Goal: Task Accomplishment & Management: Use online tool/utility

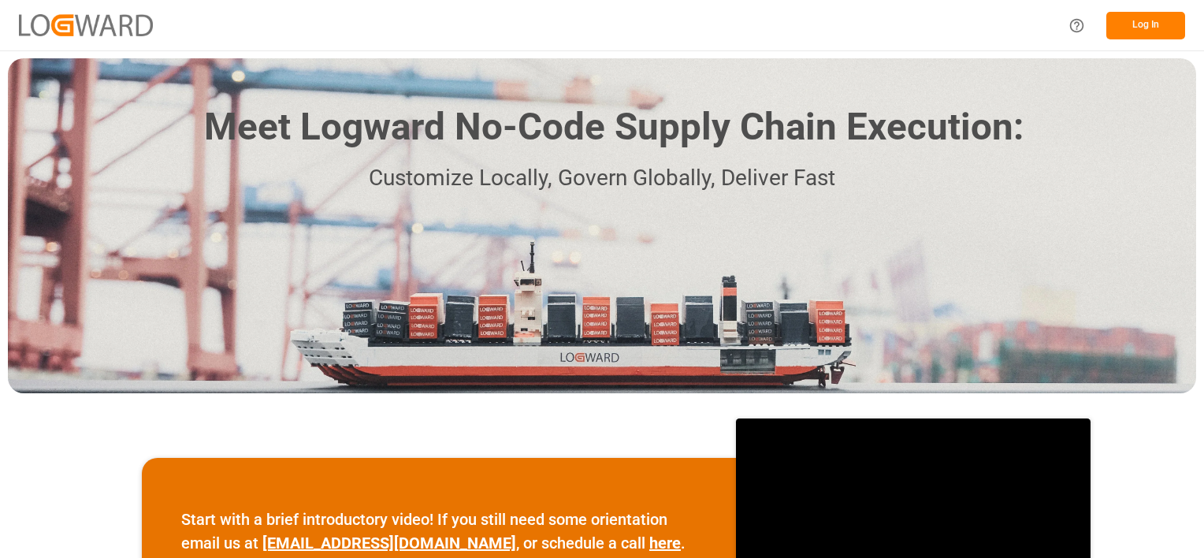
click at [1148, 21] on button "Log In" at bounding box center [1145, 26] width 79 height 28
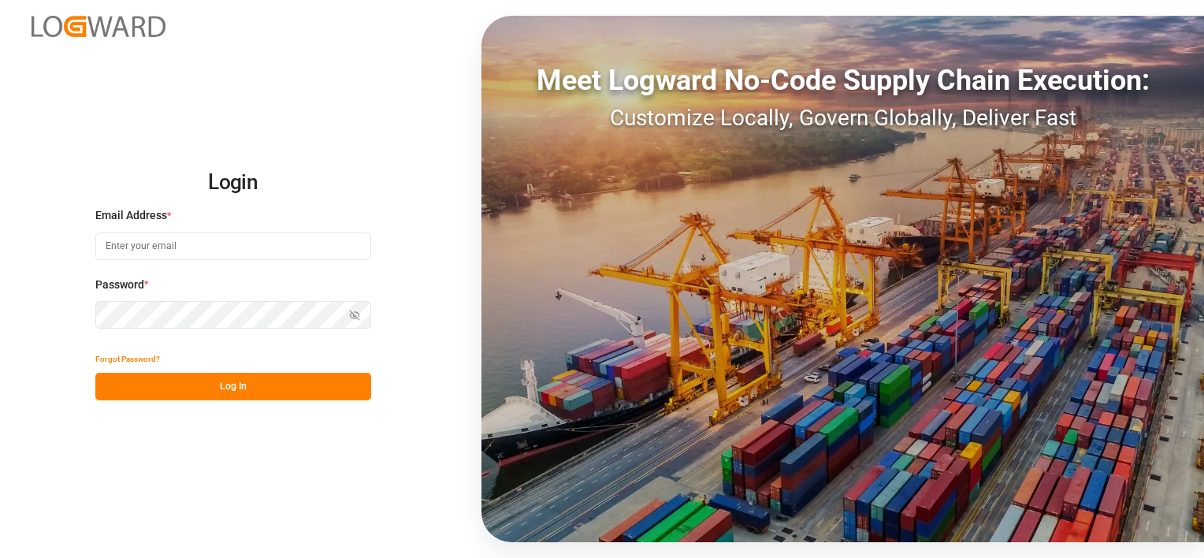
type input "[PERSON_NAME][EMAIL_ADDRESS][DOMAIN_NAME]"
click at [234, 385] on button "Log In" at bounding box center [233, 387] width 276 height 28
type input "[PERSON_NAME][EMAIL_ADDRESS][DOMAIN_NAME]"
click at [248, 380] on button "Log In" at bounding box center [233, 387] width 276 height 28
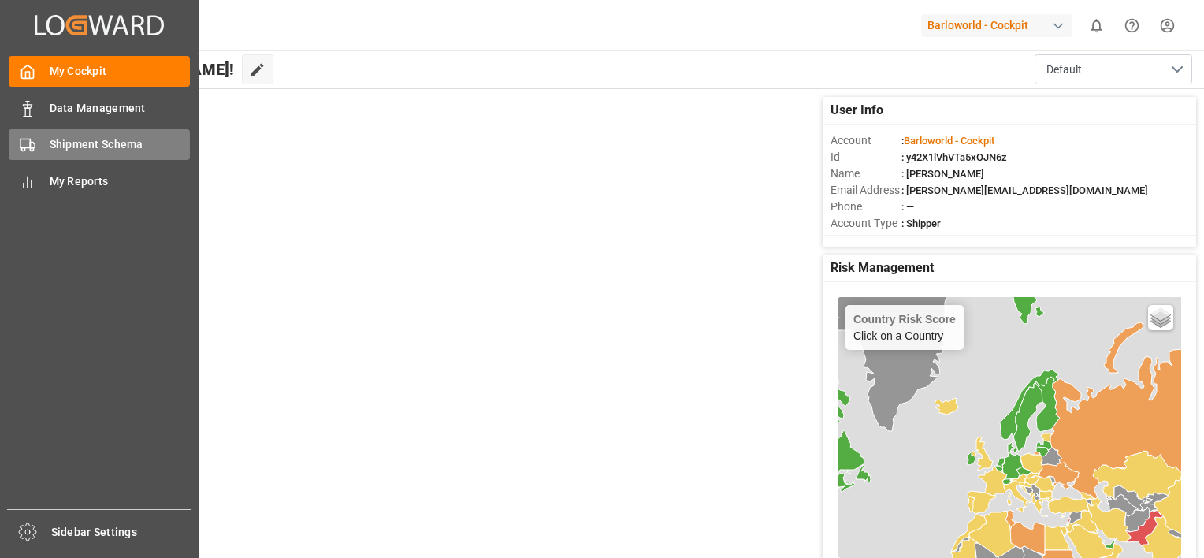
click at [107, 145] on span "Shipment Schema" at bounding box center [120, 144] width 141 height 17
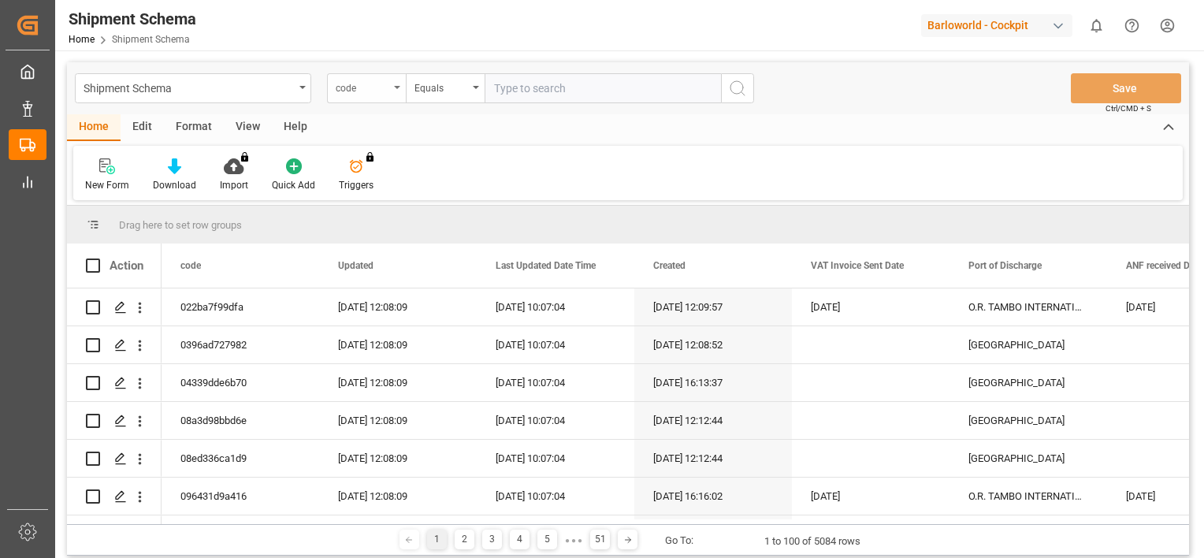
click at [398, 86] on icon "open menu" at bounding box center [397, 87] width 6 height 3
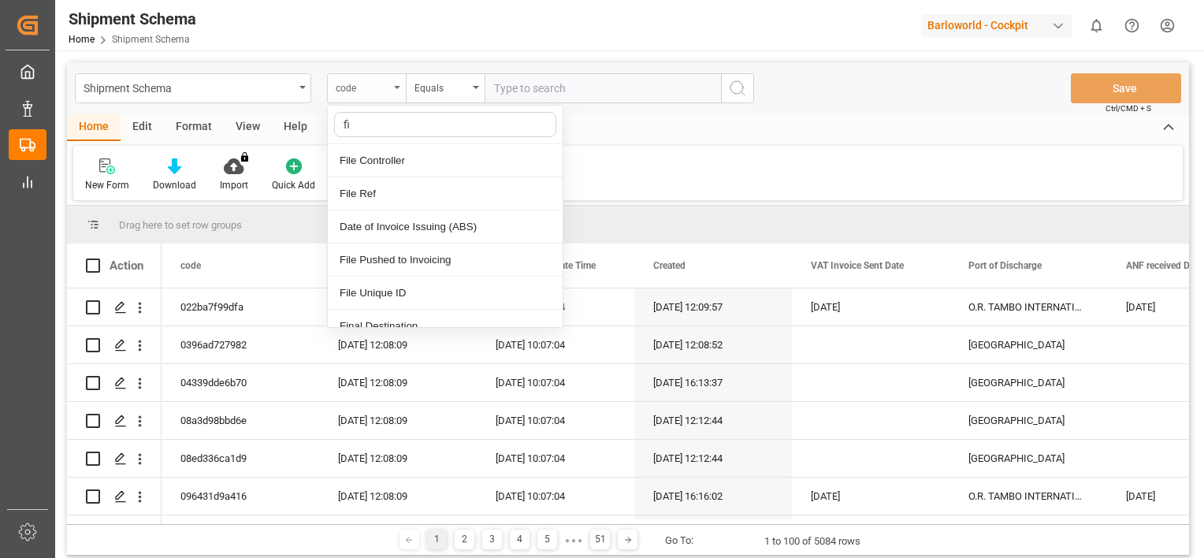
type input "fil"
click at [377, 192] on div "File Ref" at bounding box center [445, 193] width 235 height 33
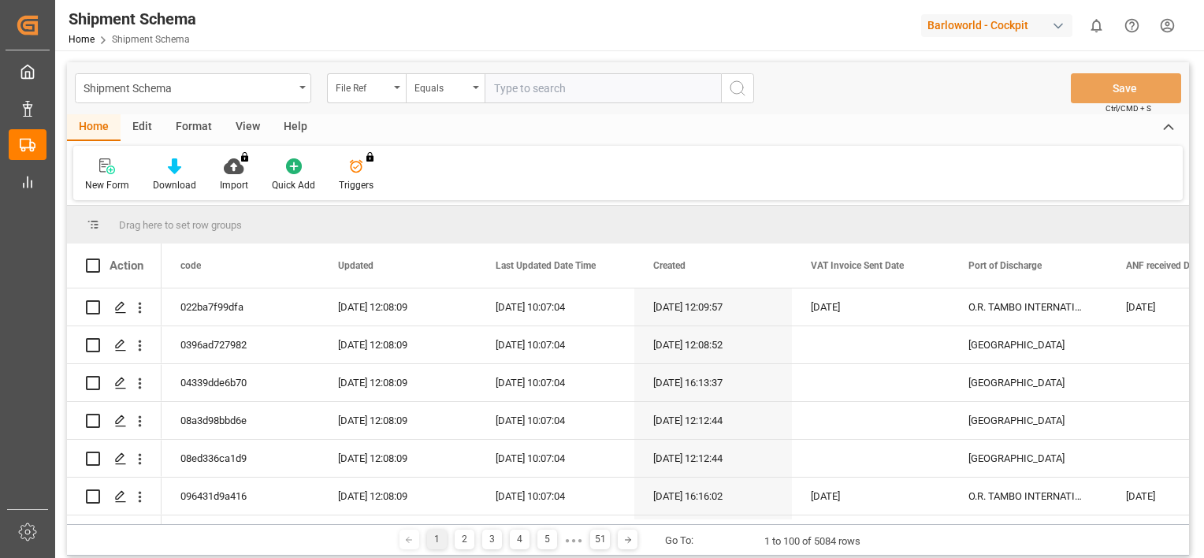
click at [563, 89] on input "text" at bounding box center [603, 88] width 236 height 30
paste input "4000229067"
type input "4000229067"
click at [735, 82] on icon "search button" at bounding box center [737, 88] width 19 height 19
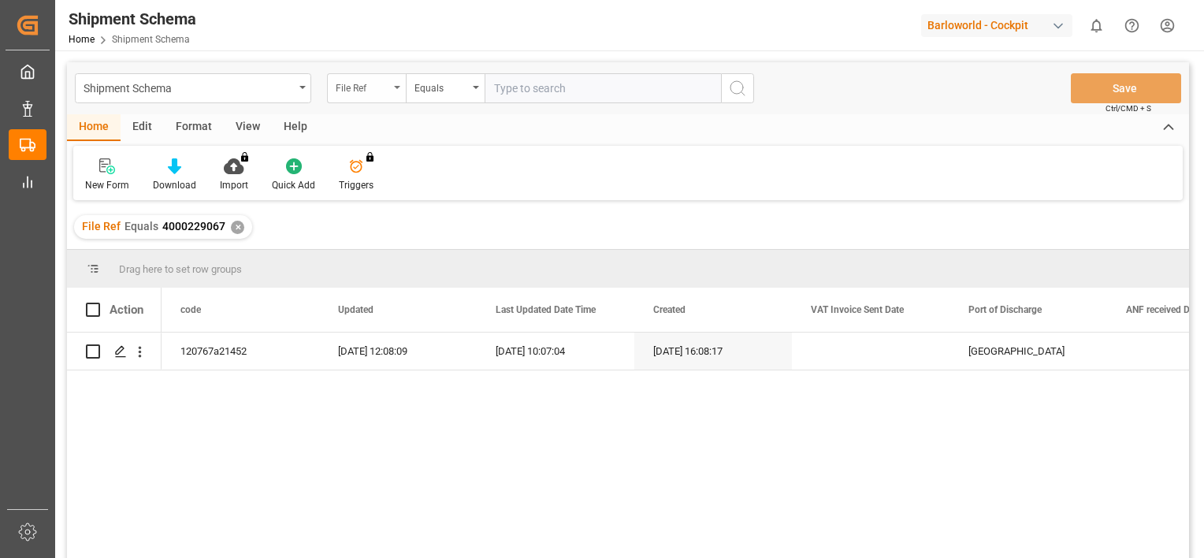
click at [392, 83] on div "File Ref" at bounding box center [366, 88] width 79 height 30
type input "clien"
click at [399, 164] on div "Client Reference" at bounding box center [445, 160] width 235 height 33
click at [590, 87] on input "text" at bounding box center [603, 88] width 236 height 30
paste input "4000229067"
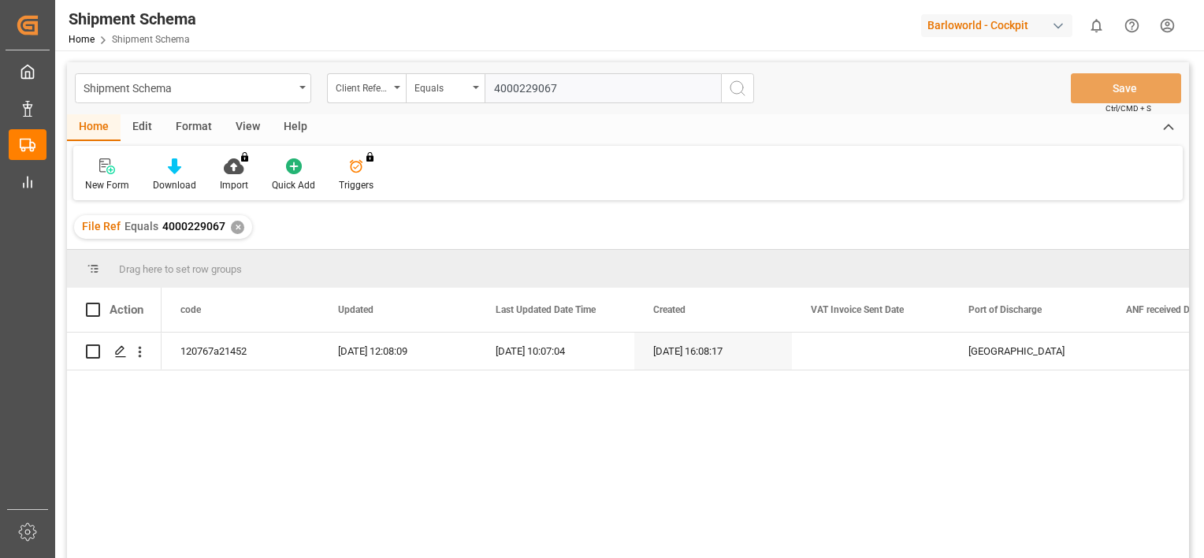
type input "4000229067"
click at [731, 80] on icon "search button" at bounding box center [737, 88] width 19 height 19
click at [238, 229] on div "✕" at bounding box center [237, 227] width 13 height 13
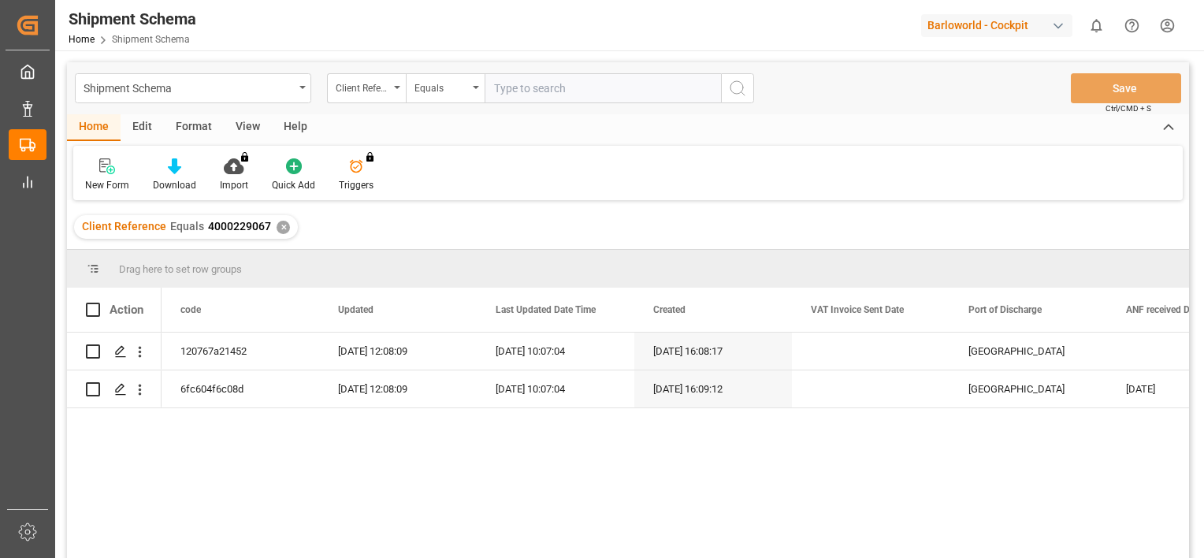
click at [281, 230] on div "✕" at bounding box center [283, 227] width 13 height 13
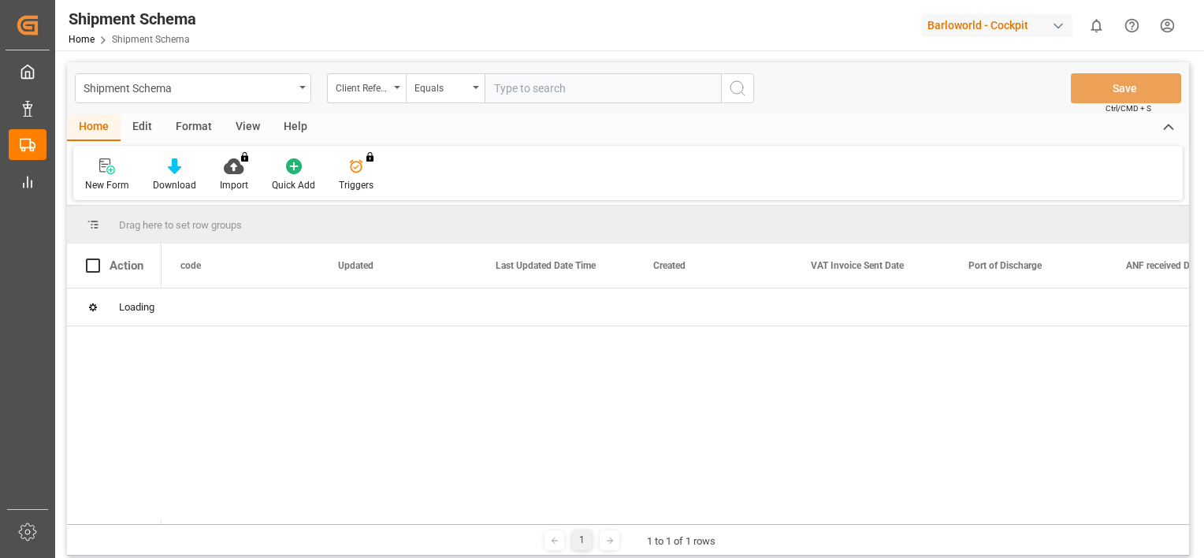
click at [561, 88] on input "text" at bounding box center [603, 88] width 236 height 30
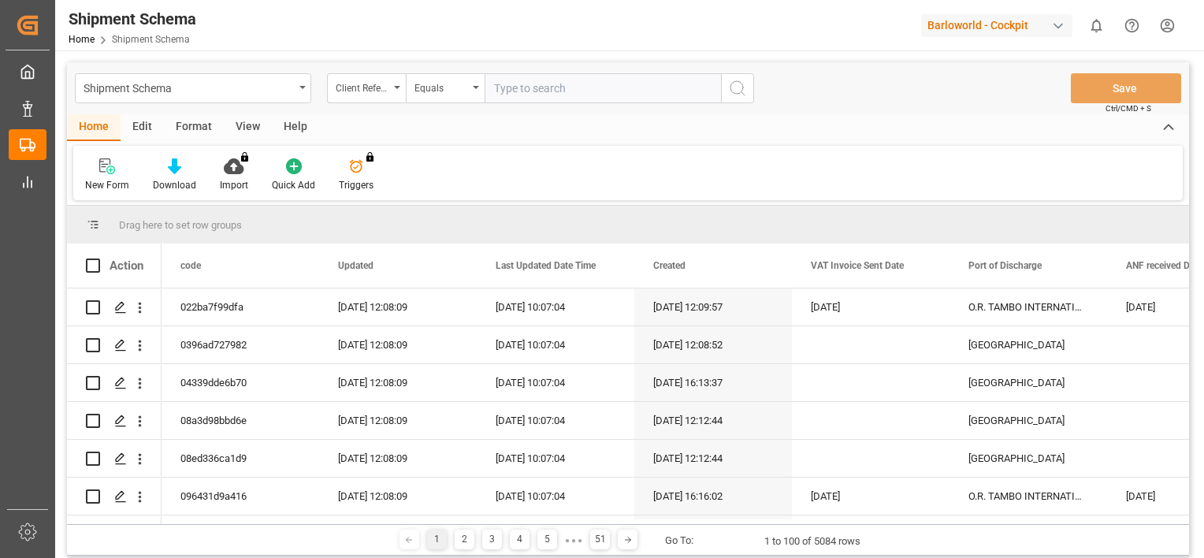
paste input "4000229067"
type input "4000229067"
click at [741, 85] on icon "search button" at bounding box center [737, 88] width 19 height 19
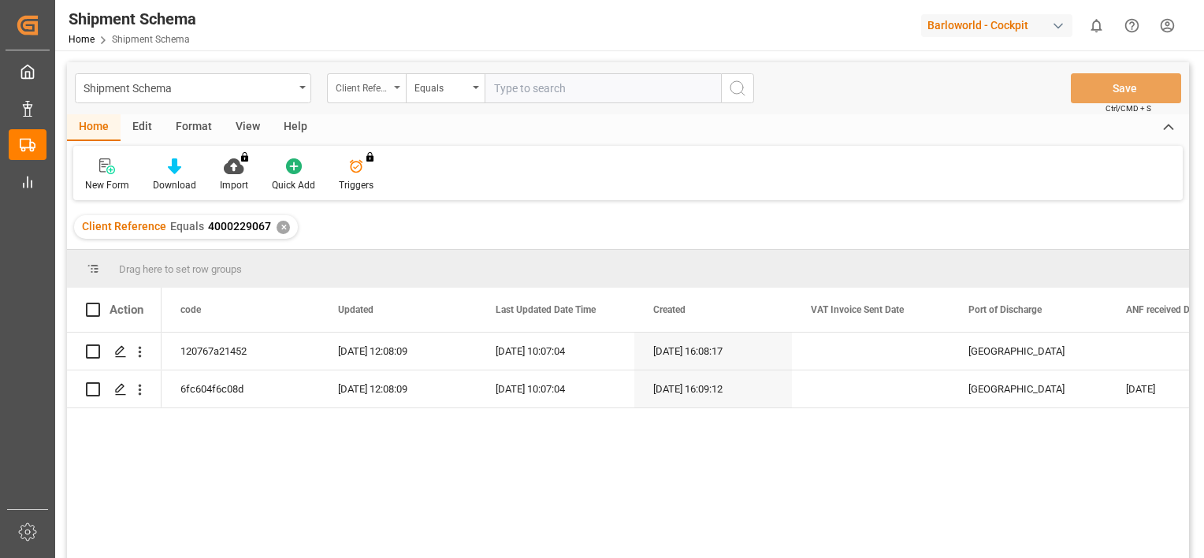
click at [398, 88] on icon "open menu" at bounding box center [397, 87] width 6 height 3
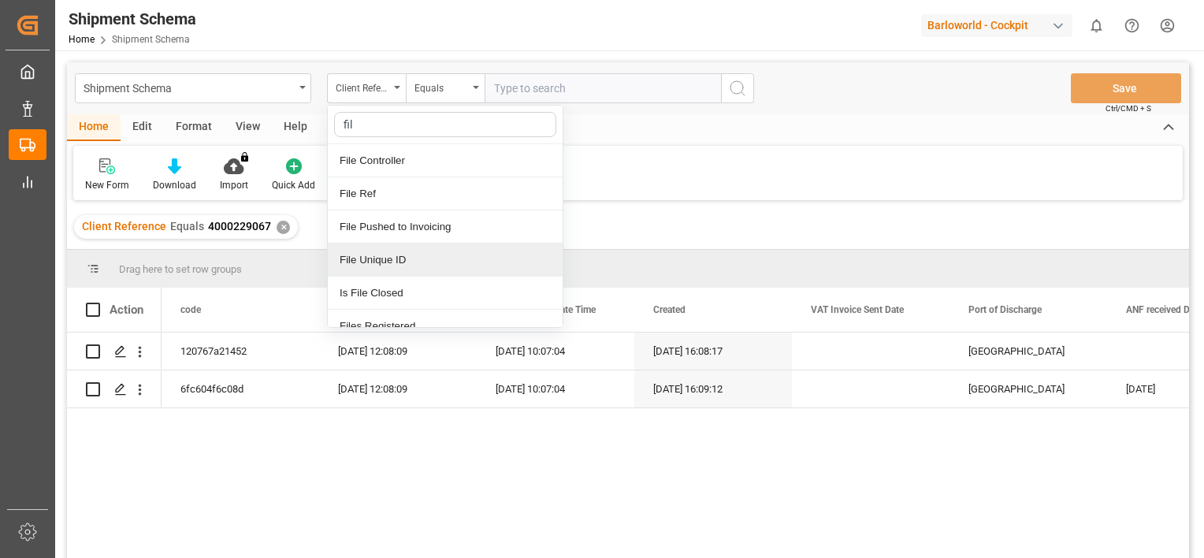
type input "file"
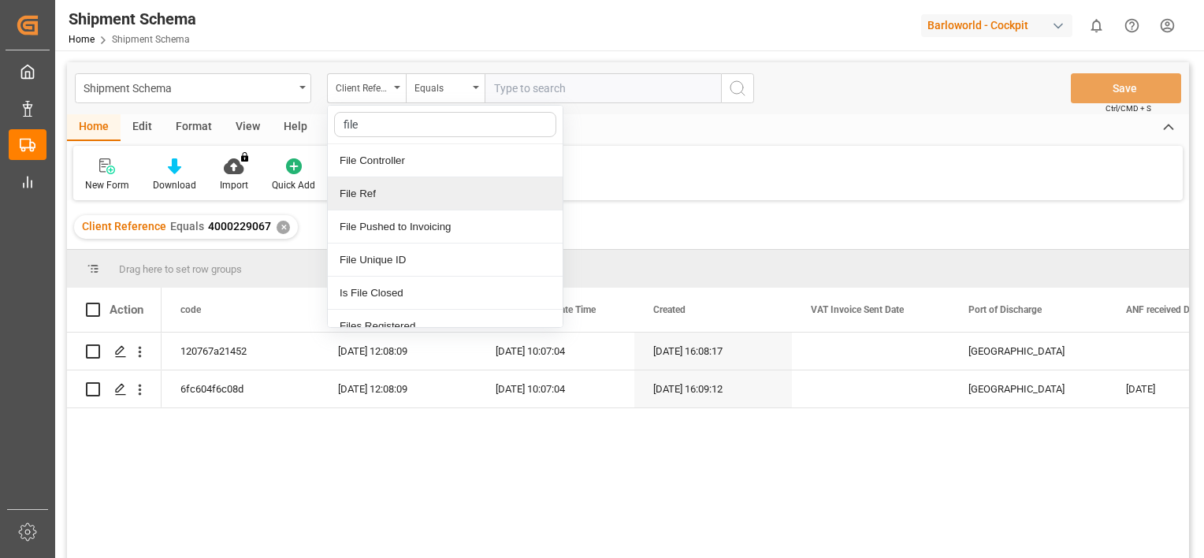
click at [391, 186] on div "File Ref" at bounding box center [445, 193] width 235 height 33
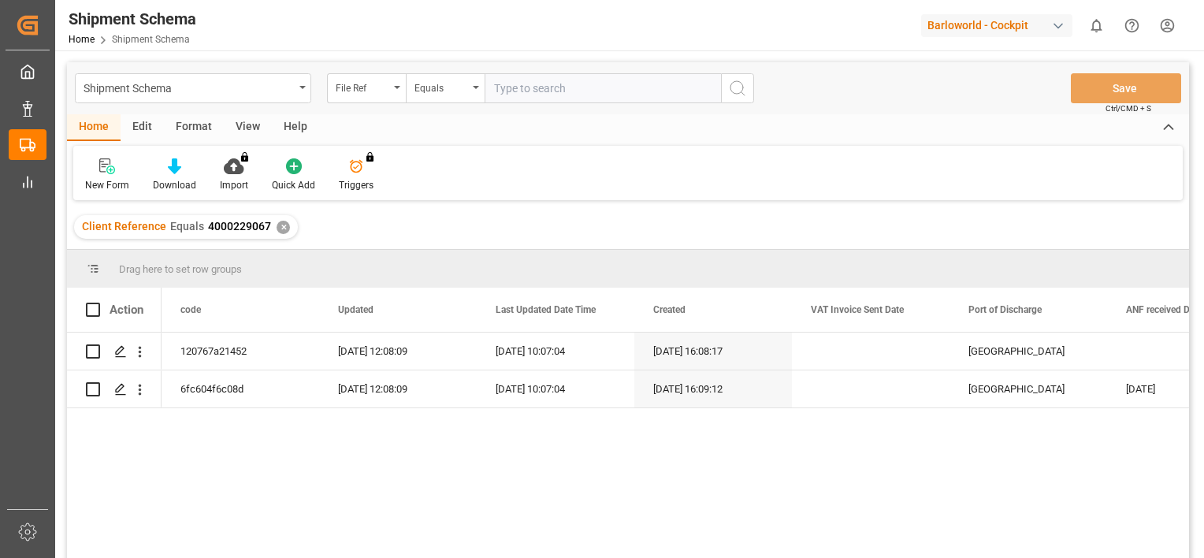
click at [548, 88] on input "text" at bounding box center [603, 88] width 236 height 30
paste input "4000229067"
type input "4000229067"
click at [282, 225] on div "✕" at bounding box center [283, 227] width 13 height 13
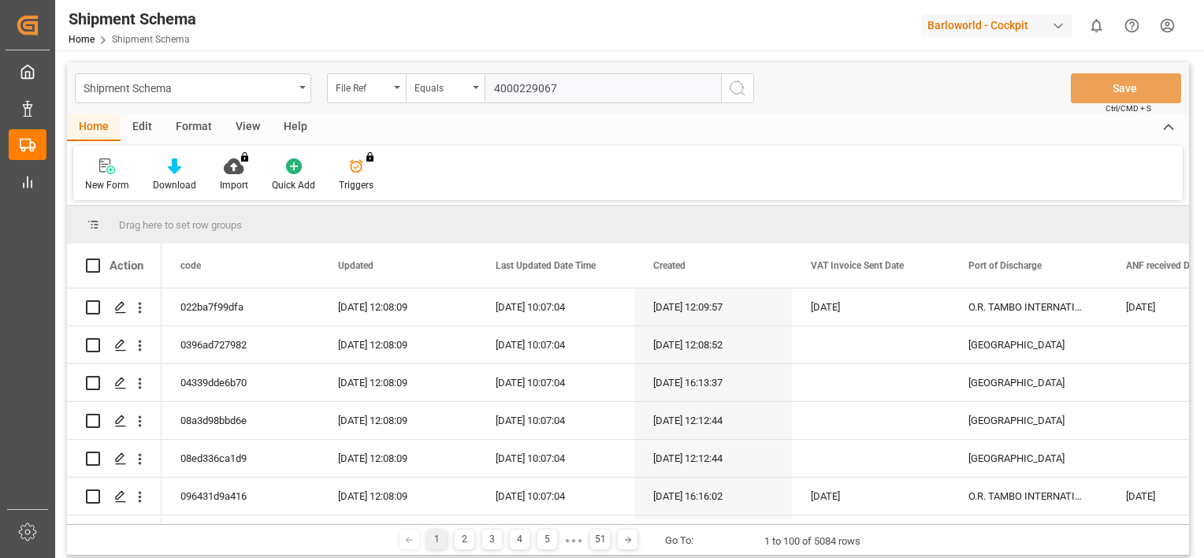
click at [735, 84] on icon "search button" at bounding box center [737, 88] width 19 height 19
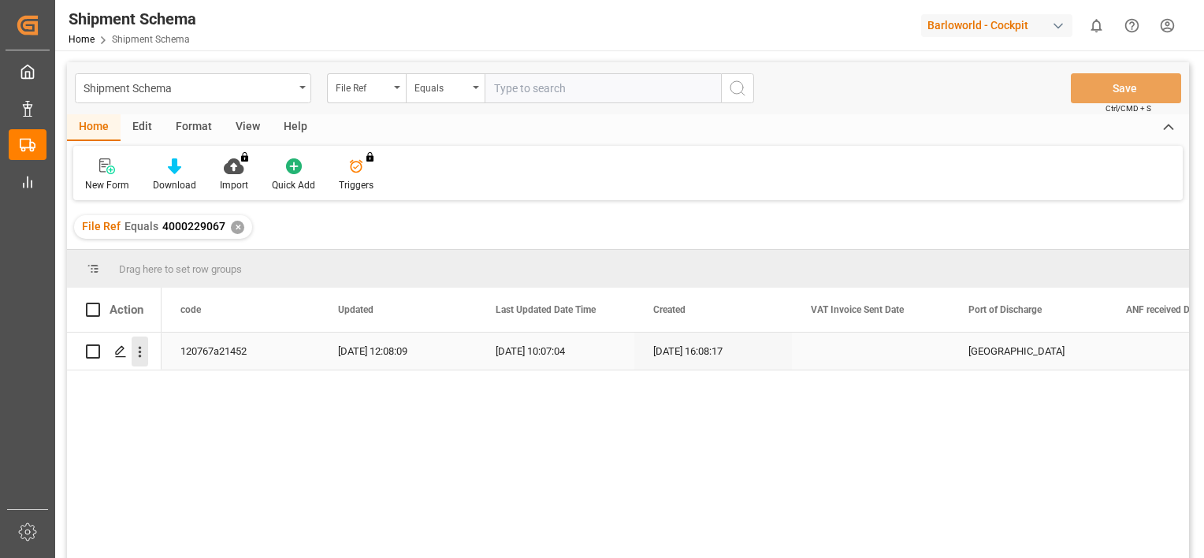
click at [138, 354] on icon "open menu" at bounding box center [140, 352] width 17 height 17
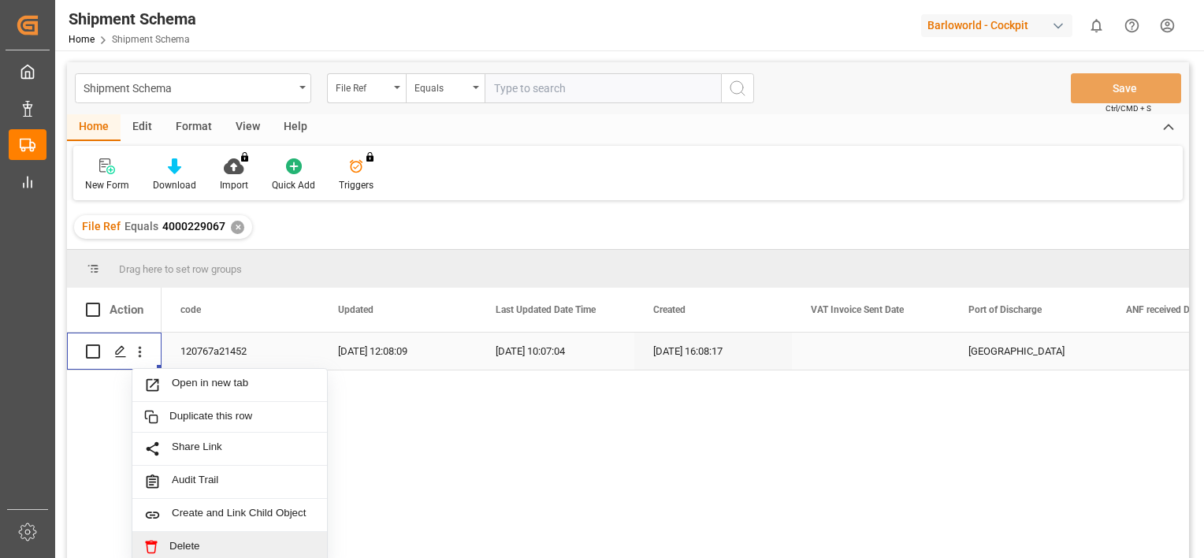
click at [197, 553] on div "Delete" at bounding box center [229, 547] width 195 height 31
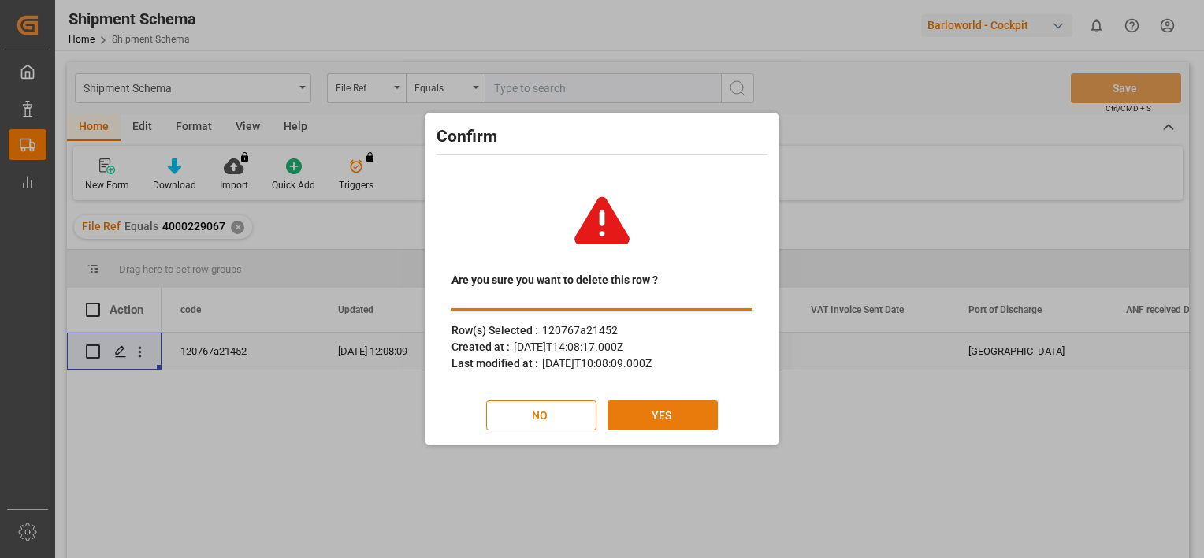
click at [656, 418] on button "YES" at bounding box center [663, 415] width 110 height 30
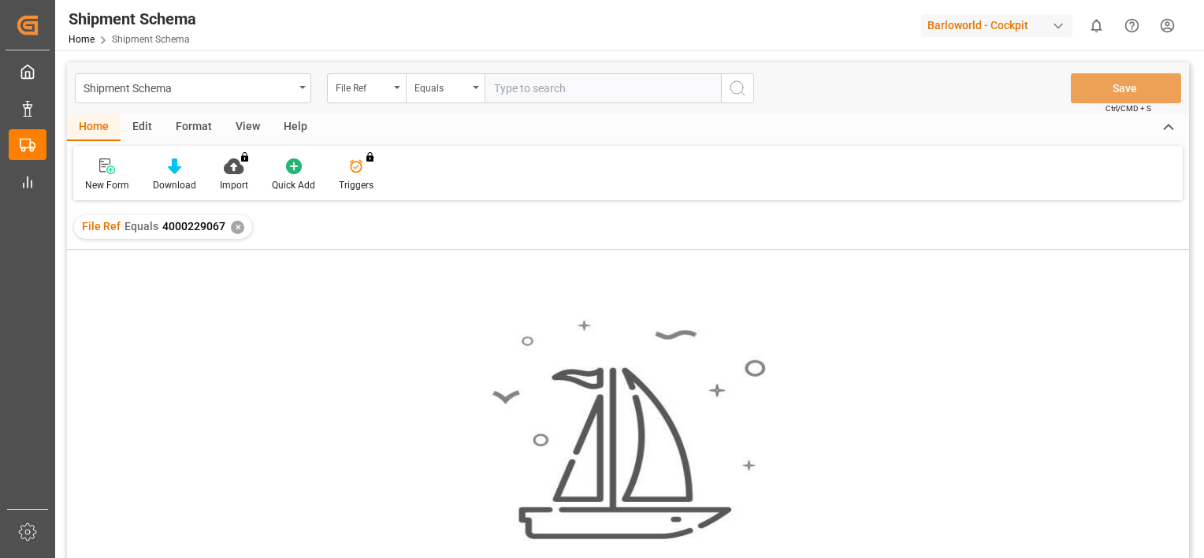
click at [233, 229] on div "✕" at bounding box center [237, 227] width 13 height 13
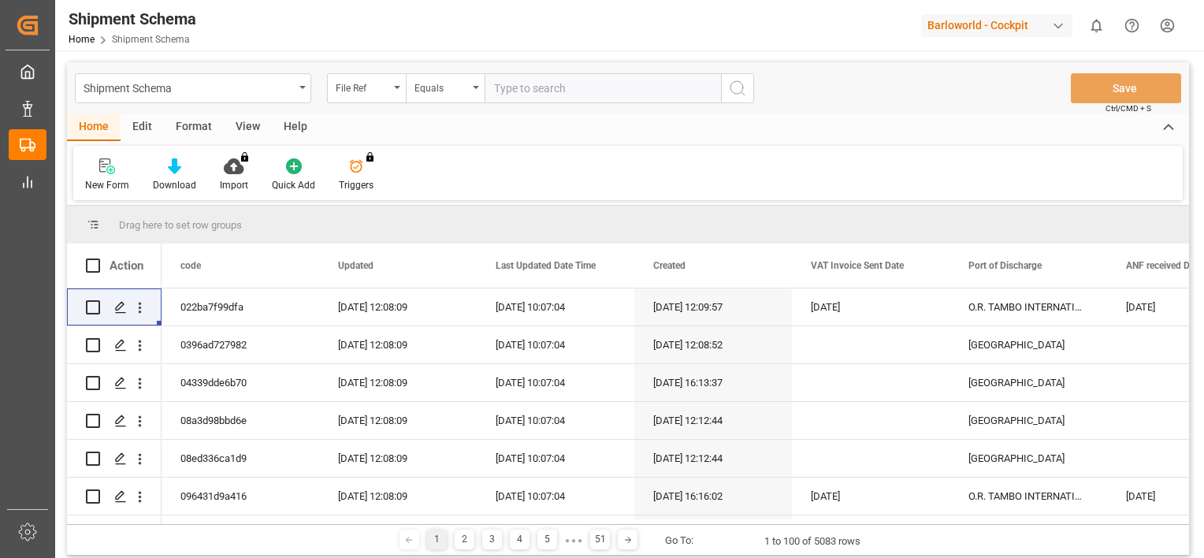
click at [570, 94] on input "text" at bounding box center [603, 88] width 236 height 30
paste input "4000229530"
type input "4000229530"
click at [738, 85] on icon "search button" at bounding box center [737, 88] width 19 height 19
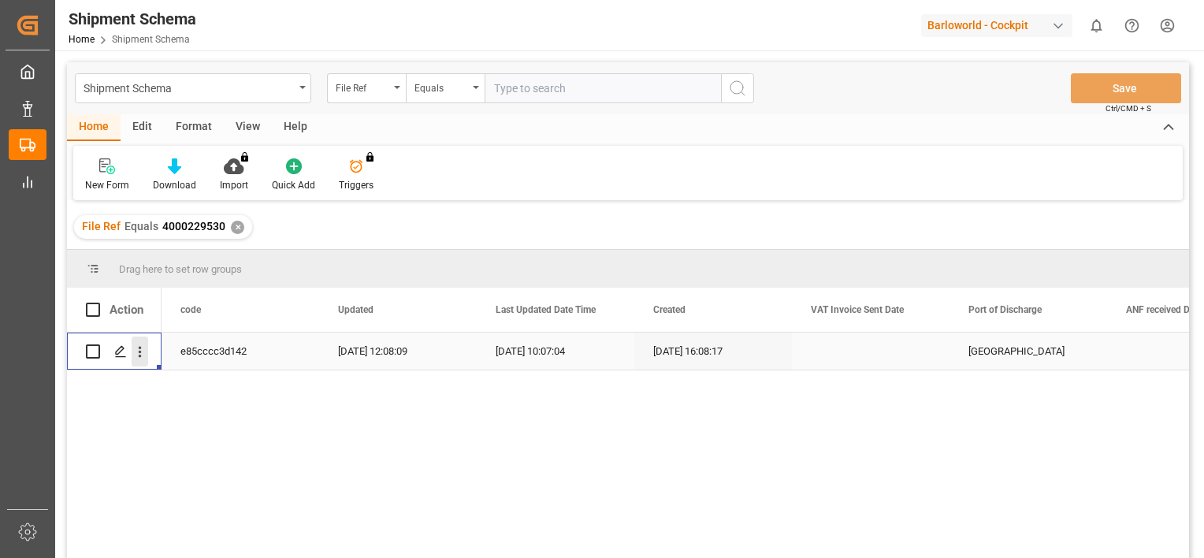
click at [145, 348] on icon "open menu" at bounding box center [140, 352] width 17 height 17
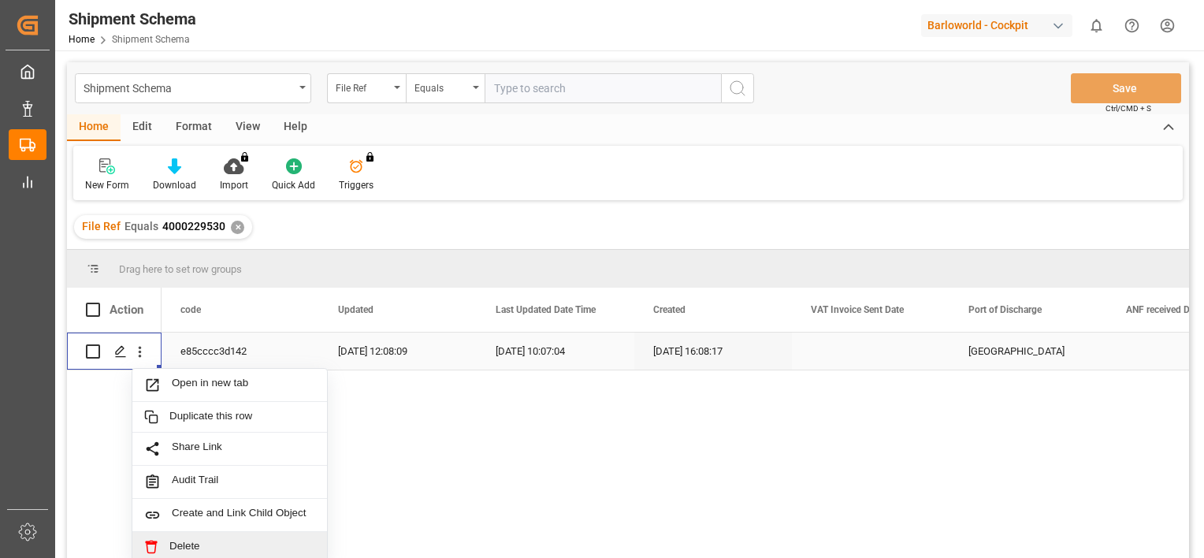
click at [187, 552] on span "Delete" at bounding box center [242, 547] width 146 height 14
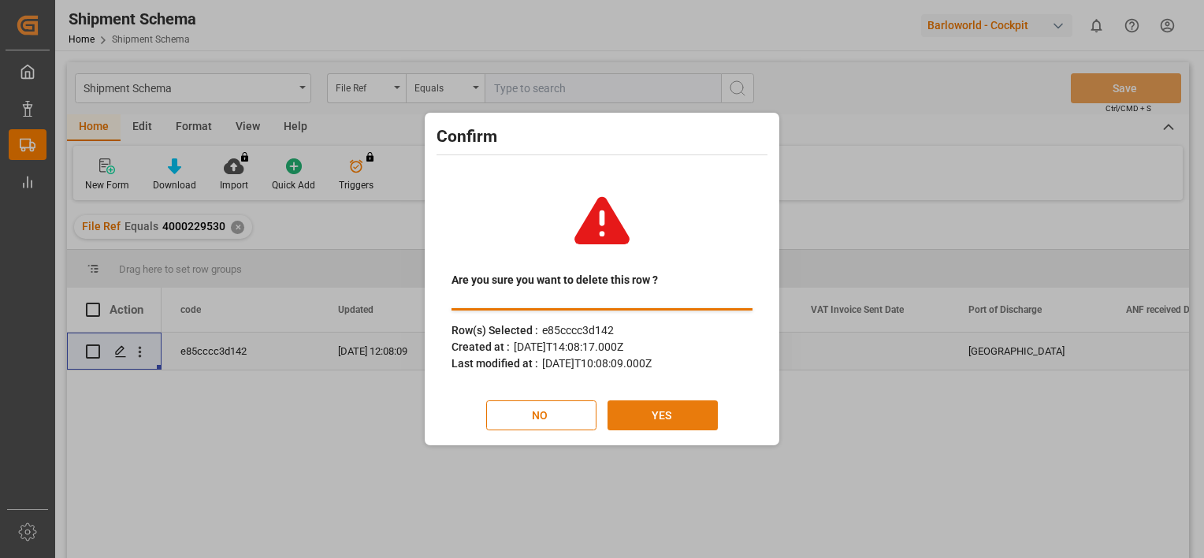
click at [708, 407] on button "YES" at bounding box center [663, 415] width 110 height 30
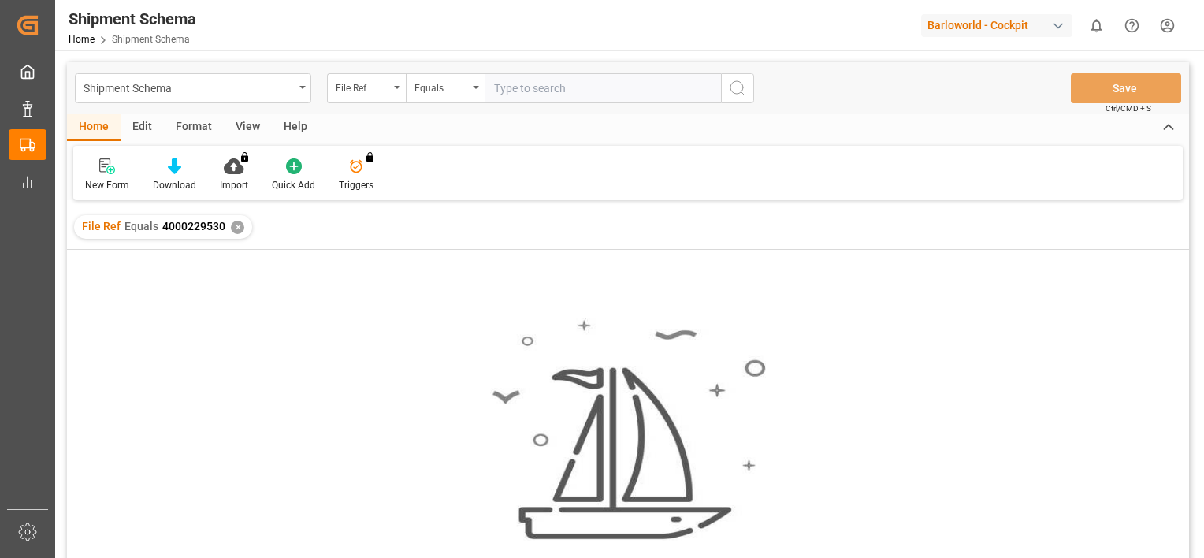
click at [236, 227] on div "✕" at bounding box center [237, 227] width 13 height 13
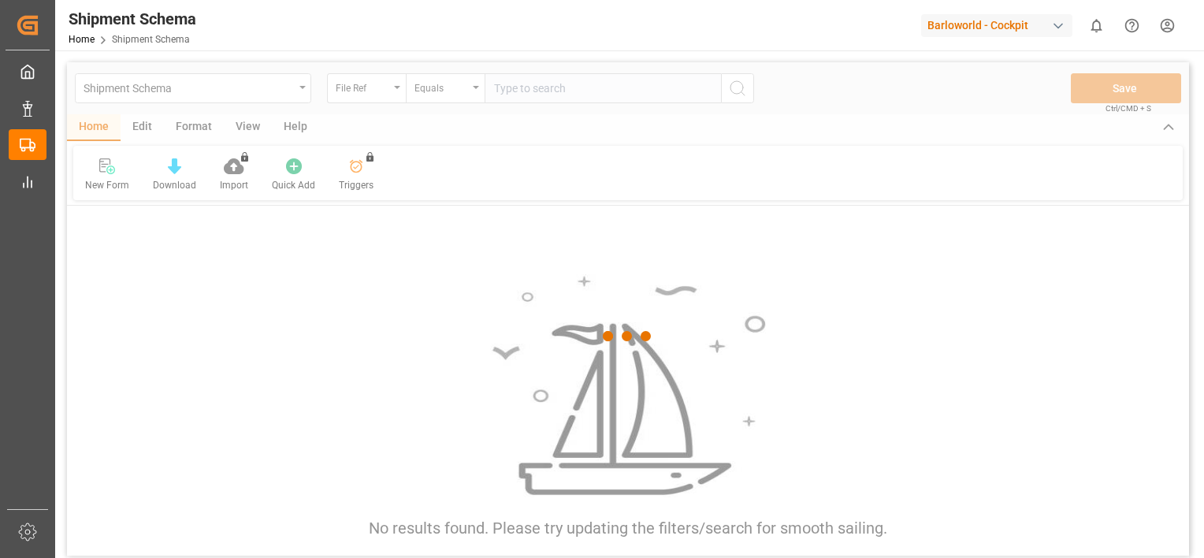
click at [523, 91] on div at bounding box center [628, 336] width 1122 height 548
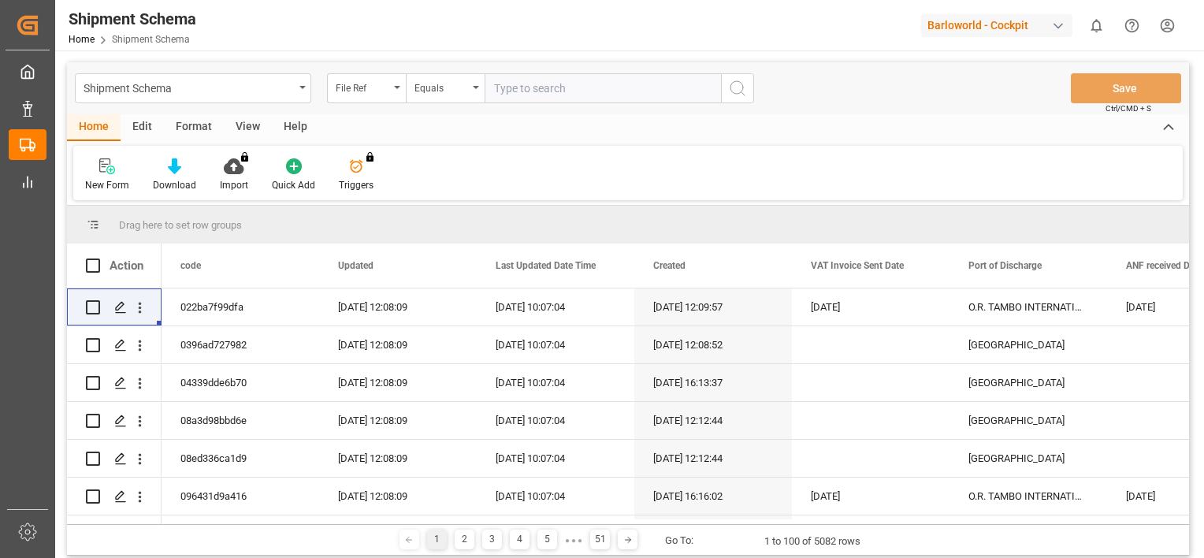
click at [523, 91] on input "text" at bounding box center [603, 88] width 236 height 30
paste input "4000229532"
type input "4000229532"
click at [736, 90] on icon "search button" at bounding box center [737, 88] width 19 height 19
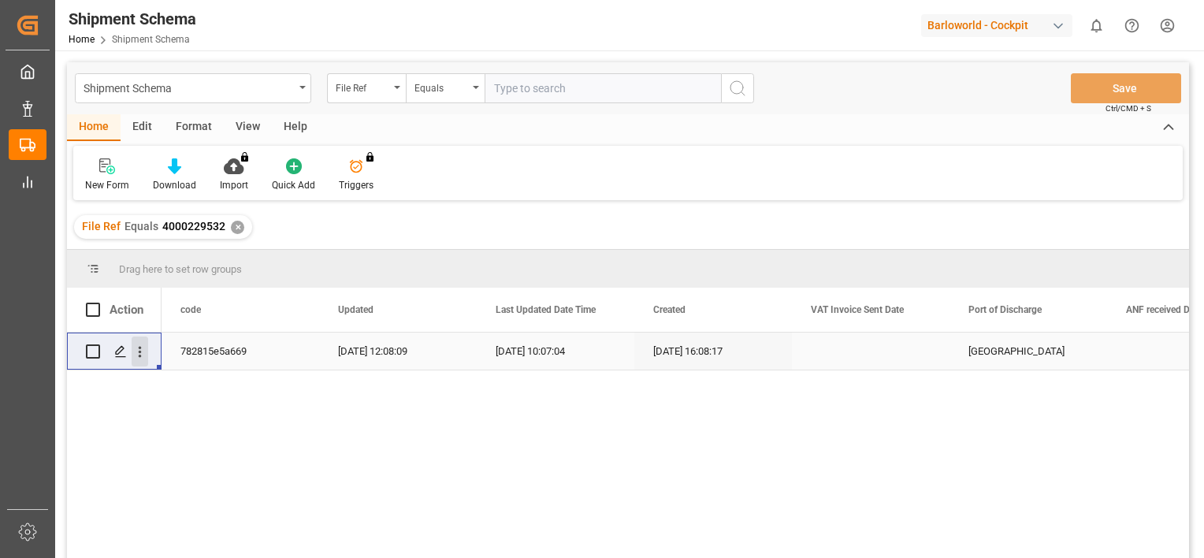
click at [145, 355] on icon "open menu" at bounding box center [140, 352] width 17 height 17
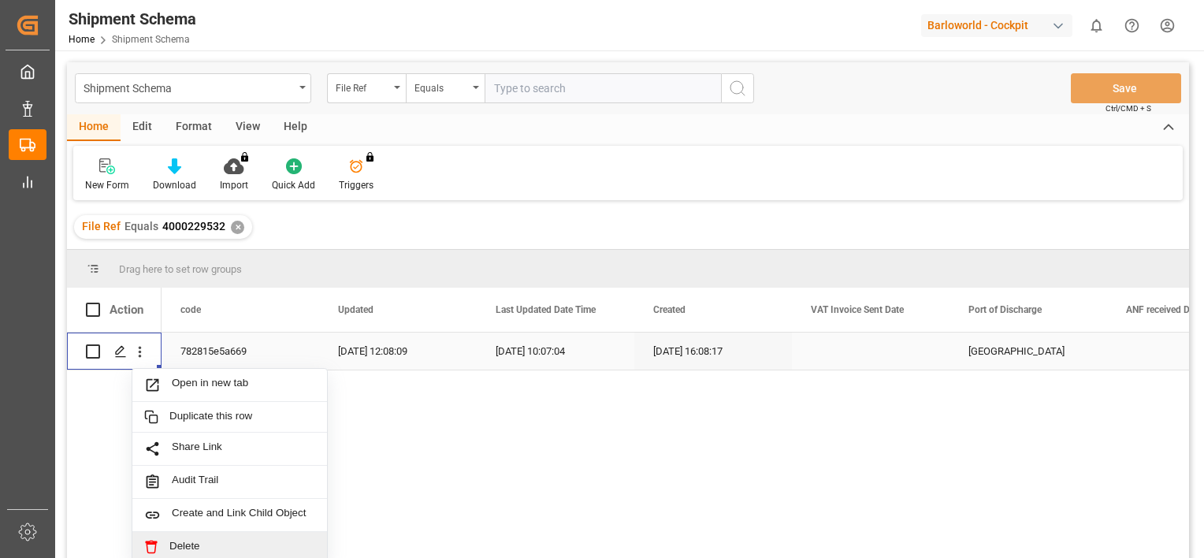
click at [192, 545] on span "Delete" at bounding box center [242, 547] width 146 height 14
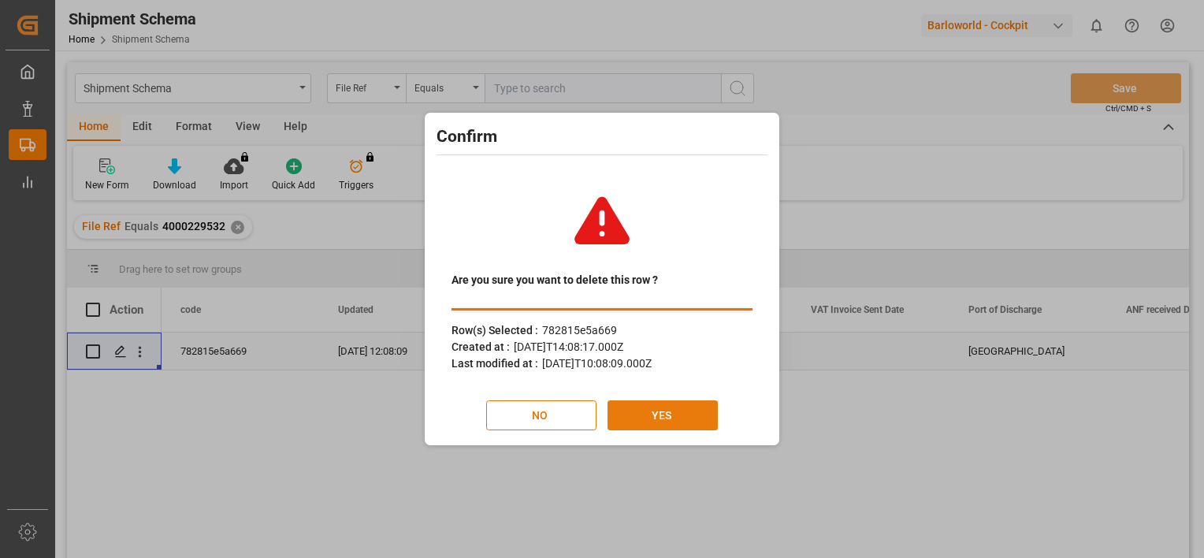
click at [693, 415] on button "YES" at bounding box center [663, 415] width 110 height 30
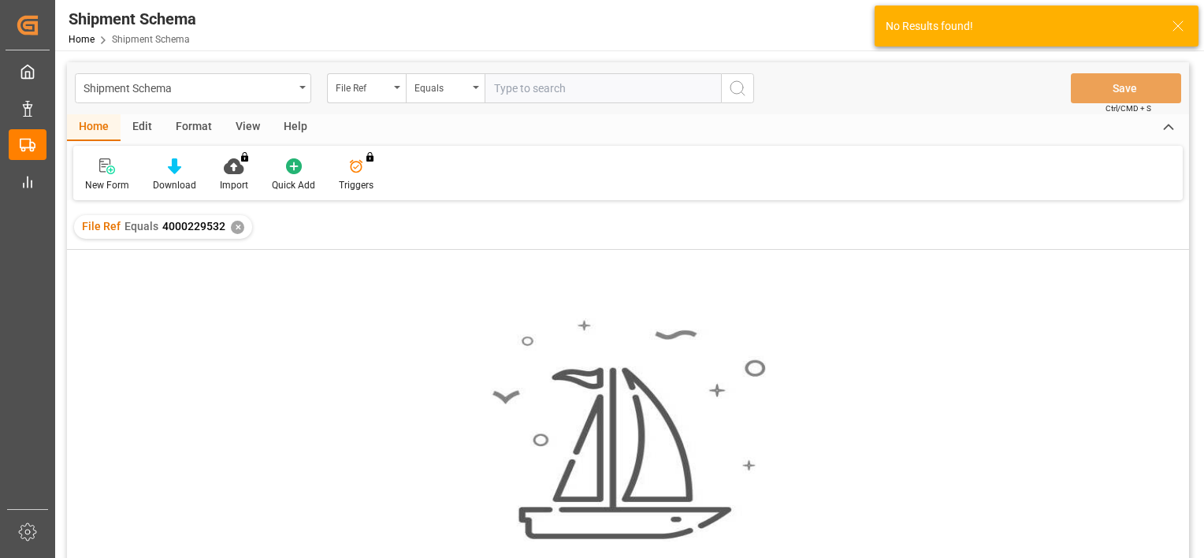
click at [241, 230] on div "File Ref Equals 4000229532 ✕" at bounding box center [163, 227] width 178 height 24
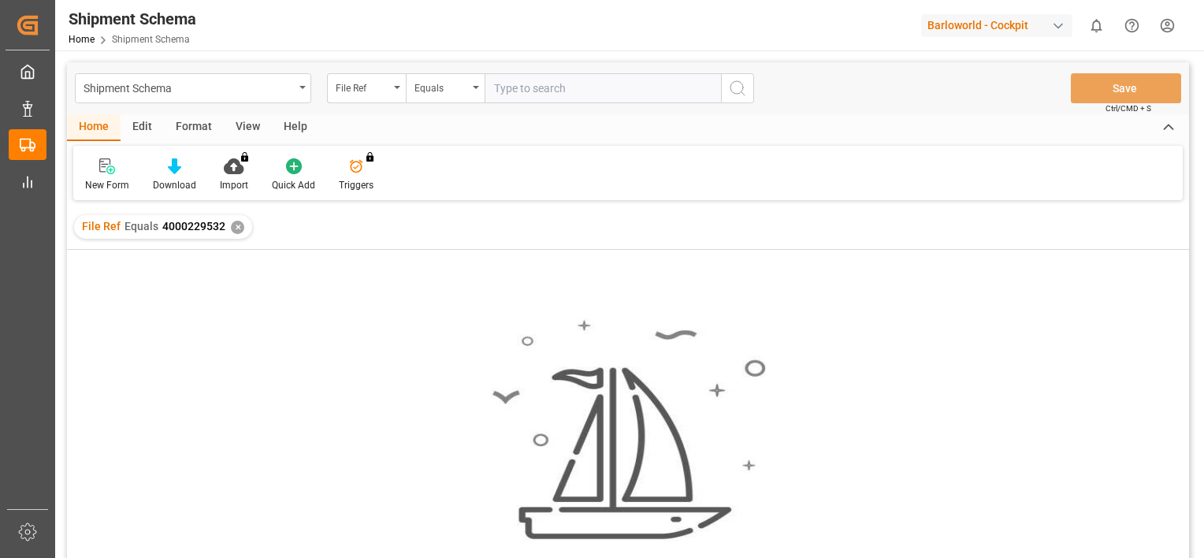
click at [236, 230] on div "✕" at bounding box center [237, 227] width 13 height 13
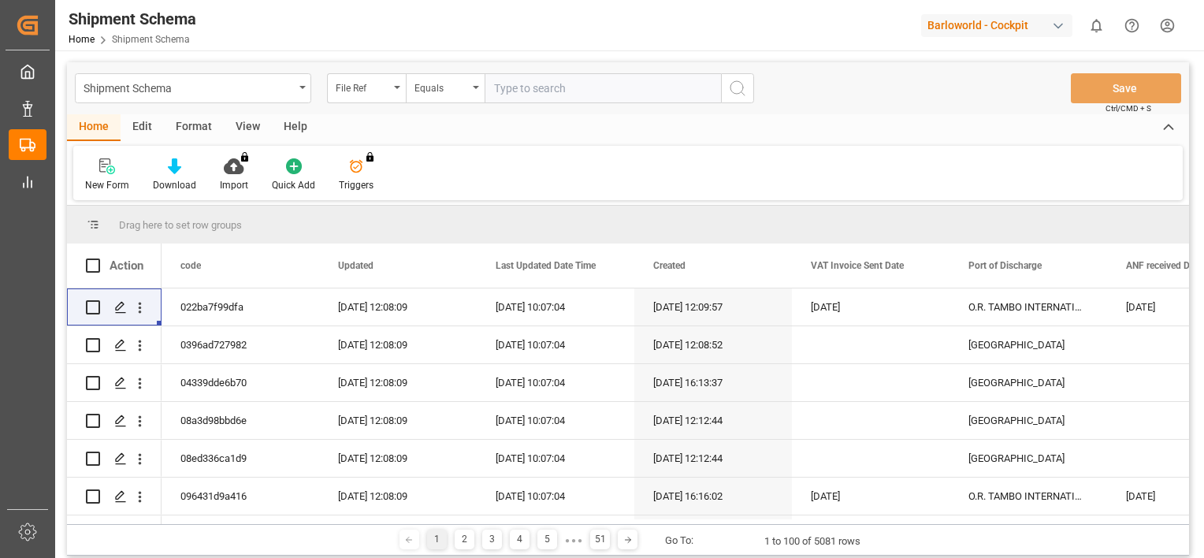
click at [536, 88] on input "text" at bounding box center [603, 88] width 236 height 30
paste input "4000229533"
type input "4000229533"
click at [738, 88] on icon "search button" at bounding box center [737, 88] width 19 height 19
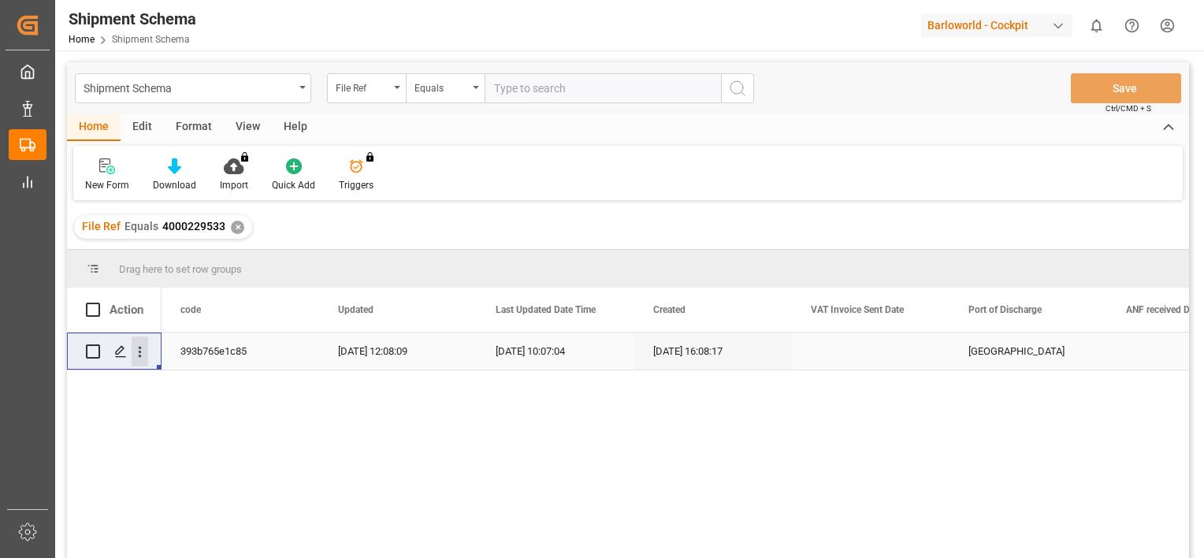
click at [139, 351] on icon "open menu" at bounding box center [140, 352] width 3 height 11
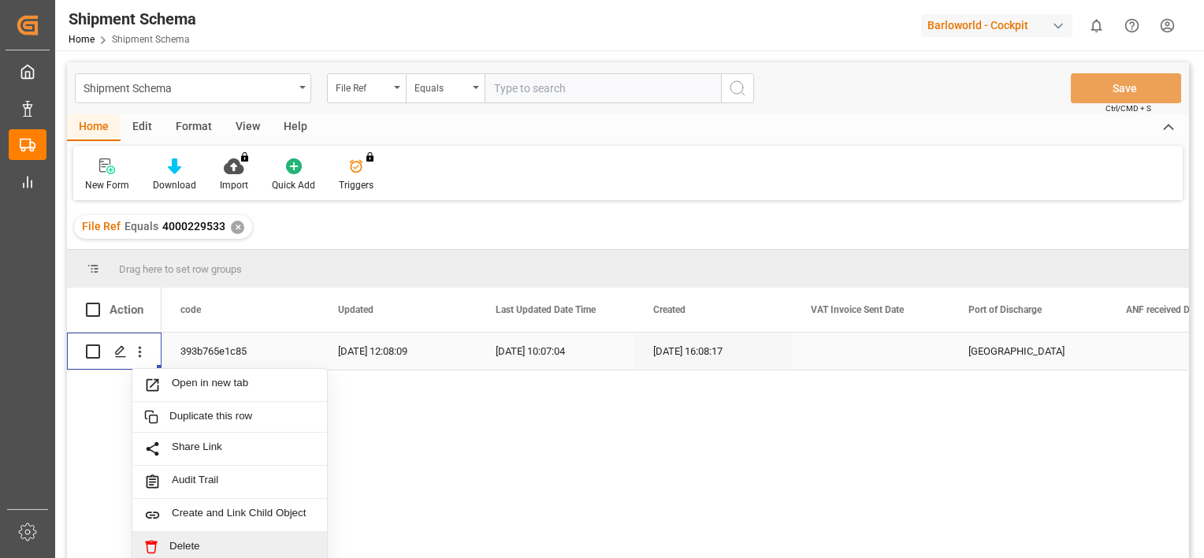
click at [214, 542] on span "Delete" at bounding box center [242, 547] width 146 height 14
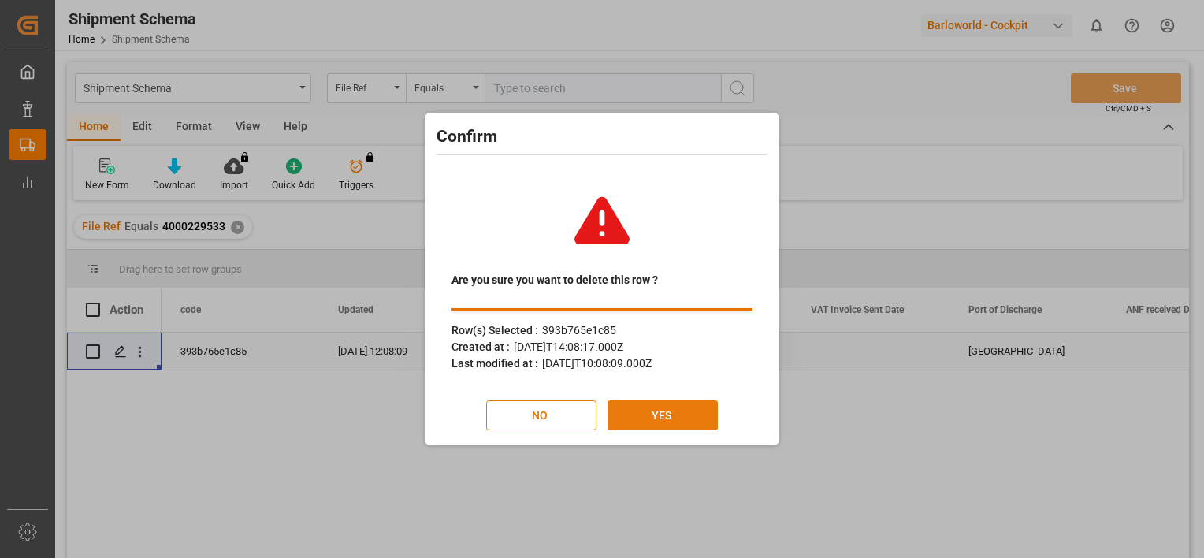
click at [663, 416] on button "YES" at bounding box center [663, 415] width 110 height 30
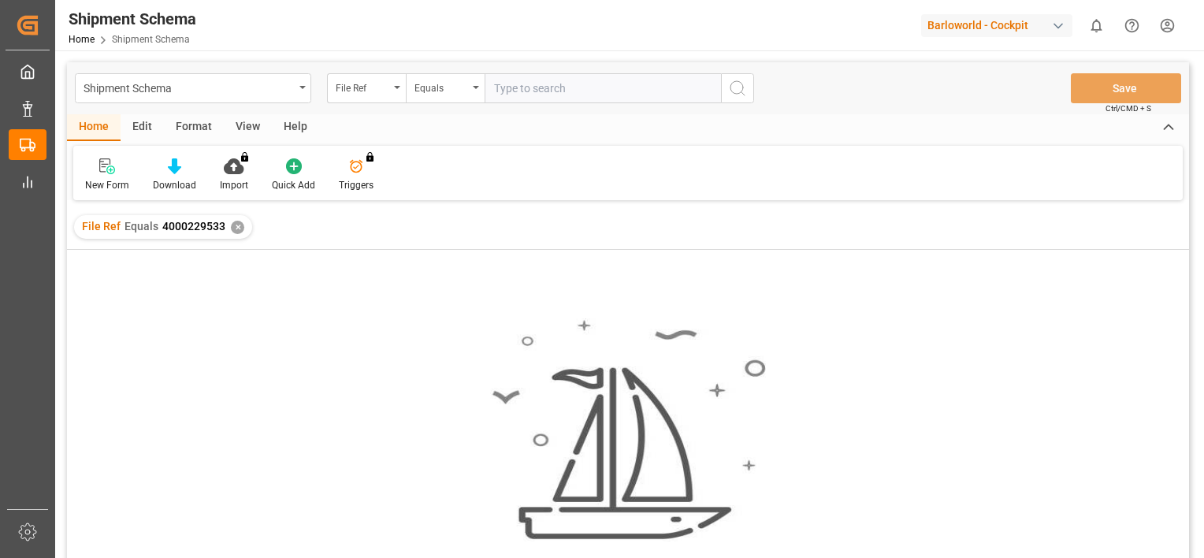
click at [231, 225] on div "✕" at bounding box center [237, 227] width 13 height 13
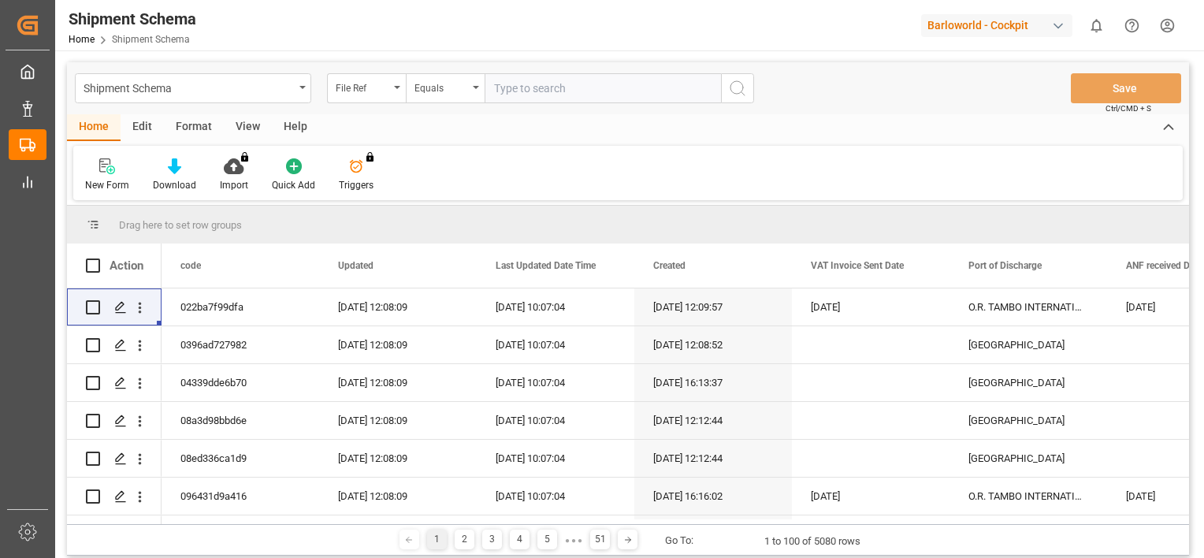
click at [556, 84] on input "text" at bounding box center [603, 88] width 236 height 30
paste input "4000229531"
type input "4000229531"
click at [739, 87] on icon "search button" at bounding box center [737, 88] width 19 height 19
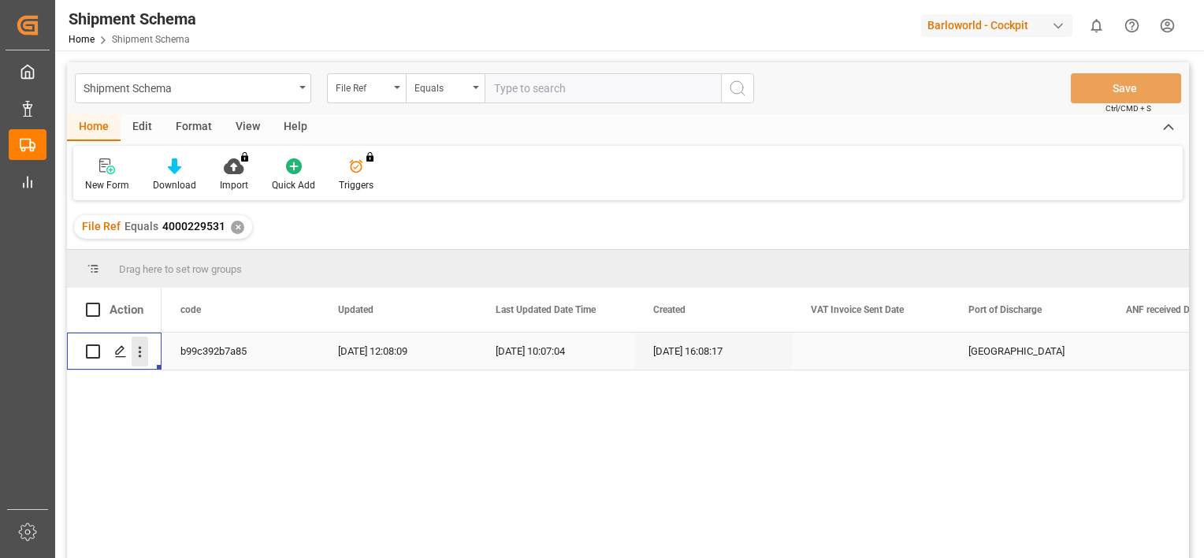
click at [142, 355] on icon "open menu" at bounding box center [140, 352] width 17 height 17
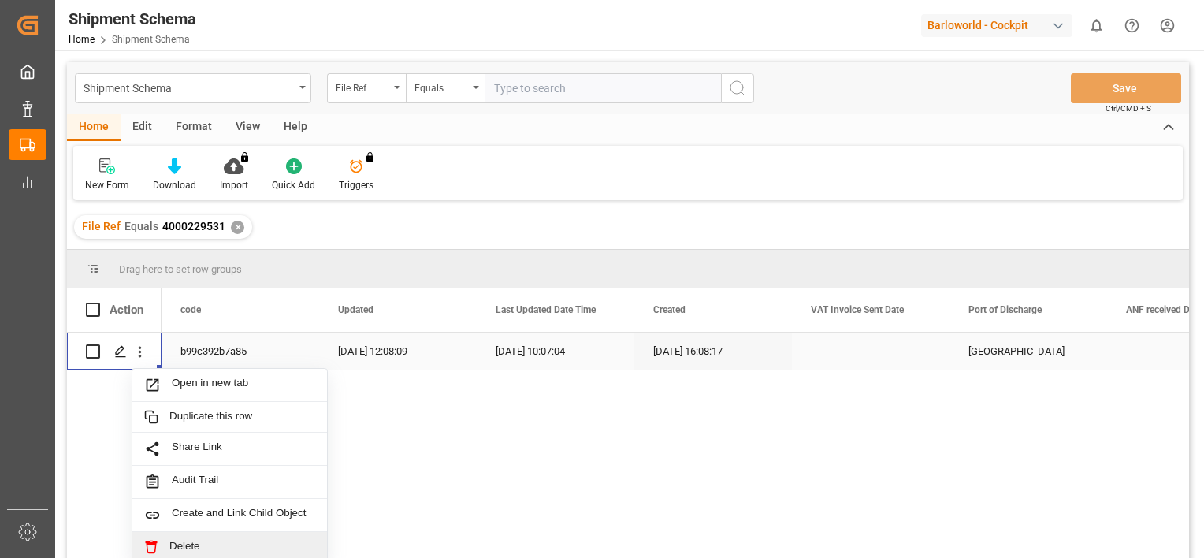
click at [200, 542] on span "Delete" at bounding box center [242, 547] width 146 height 14
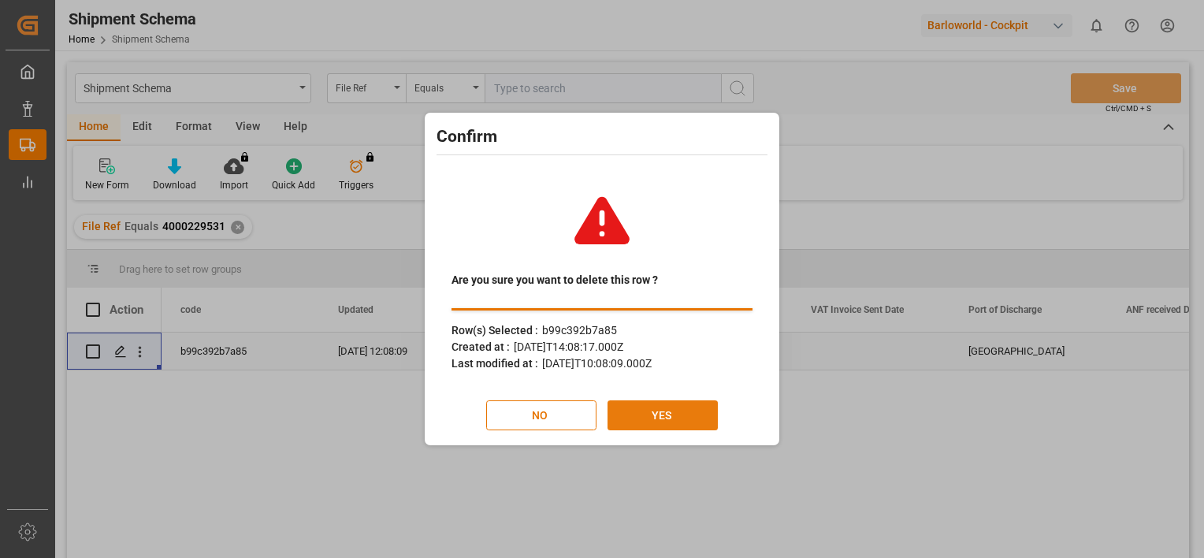
click at [671, 410] on button "YES" at bounding box center [663, 415] width 110 height 30
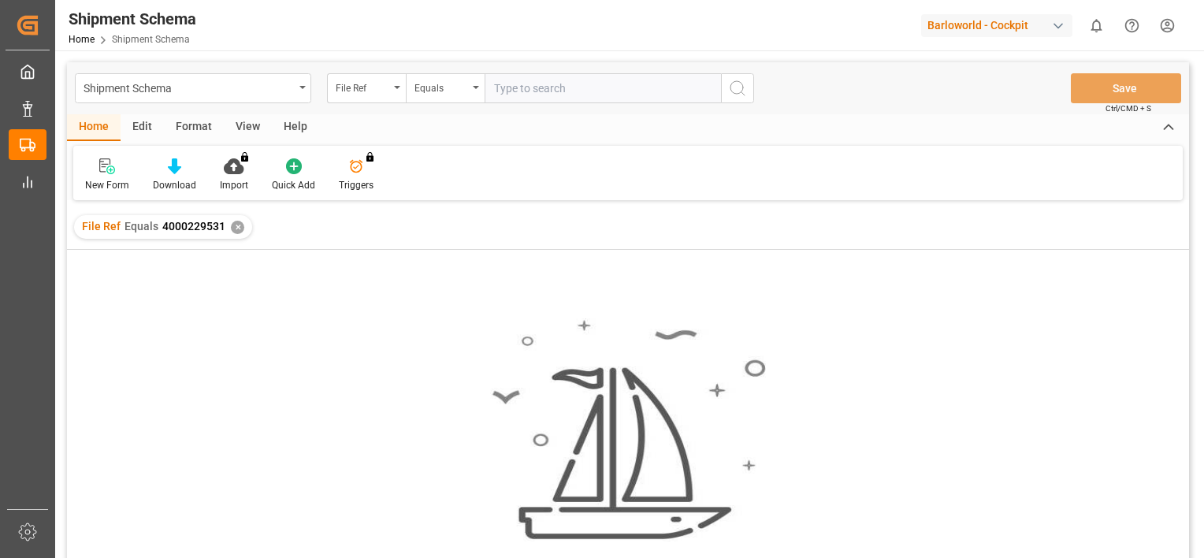
click at [227, 224] on div "File Ref Equals 4000229531 ✕" at bounding box center [163, 227] width 178 height 24
click at [232, 228] on div "✕" at bounding box center [237, 227] width 13 height 13
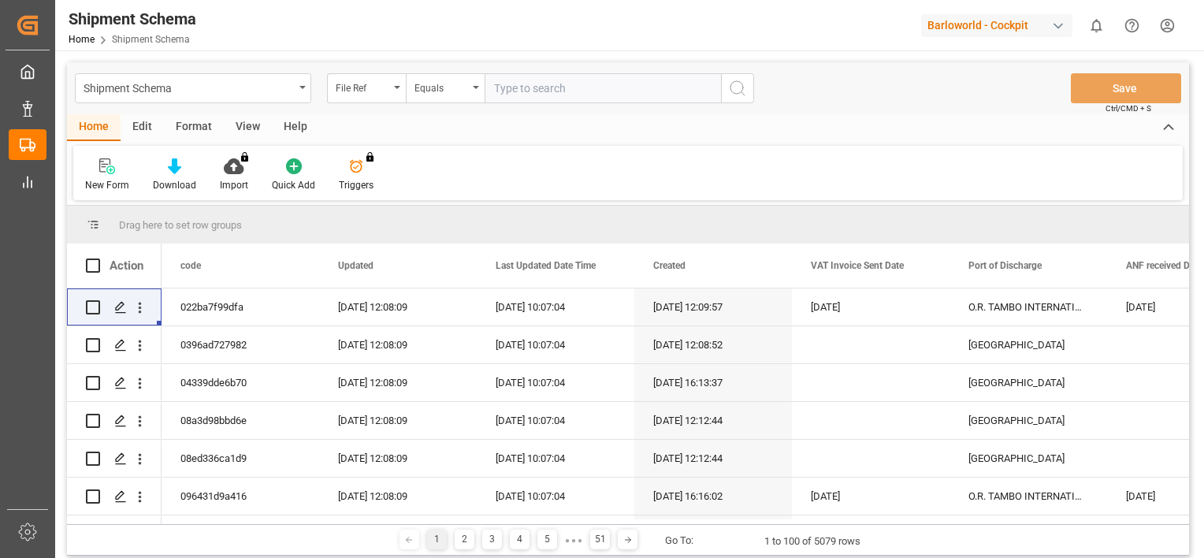
click at [544, 93] on input "text" at bounding box center [603, 88] width 236 height 30
paste input "4000229529"
type input "4000229529"
click at [741, 81] on icon "search button" at bounding box center [737, 88] width 19 height 19
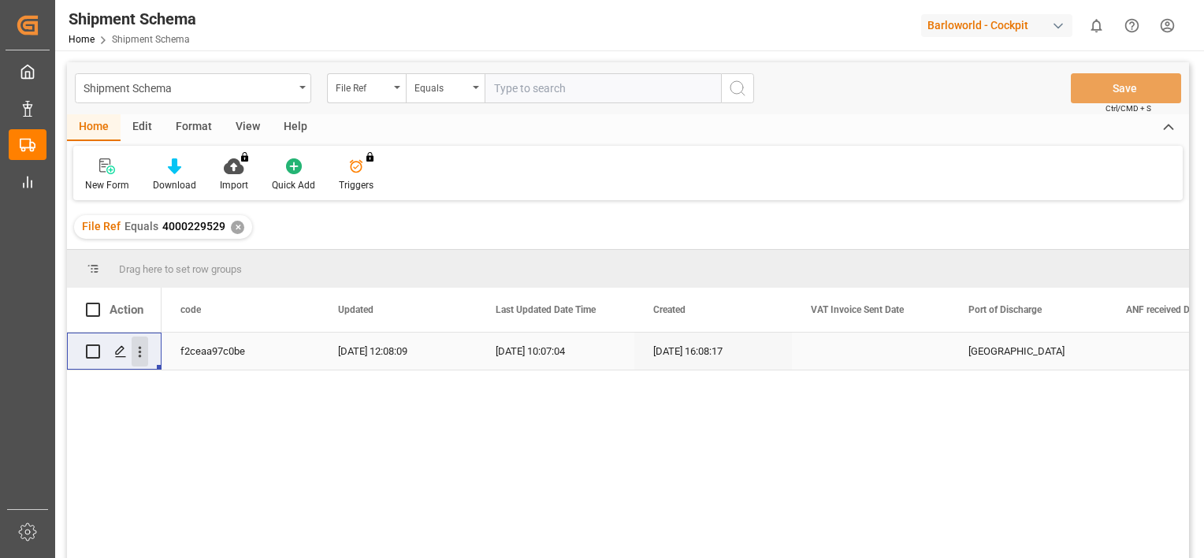
click at [136, 345] on icon "open menu" at bounding box center [140, 352] width 17 height 17
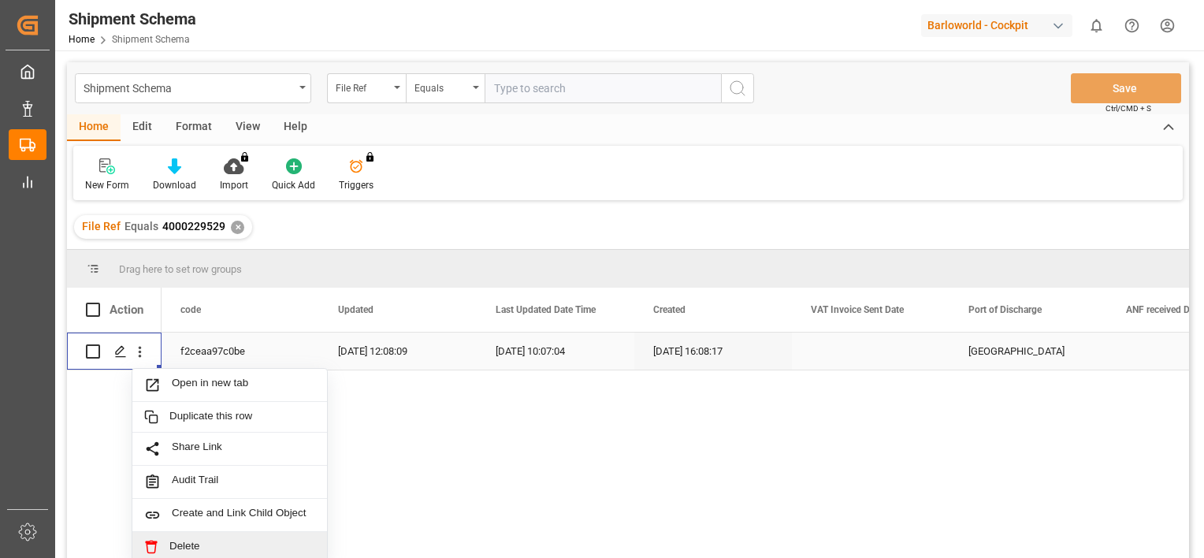
click at [211, 548] on span "Delete" at bounding box center [242, 547] width 146 height 14
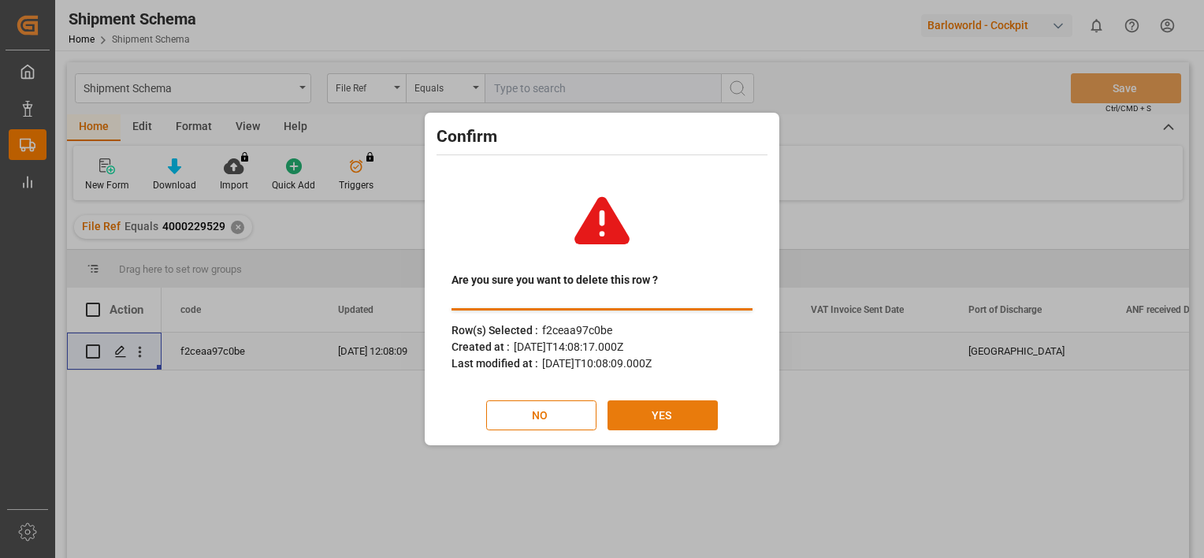
click at [659, 418] on button "YES" at bounding box center [663, 415] width 110 height 30
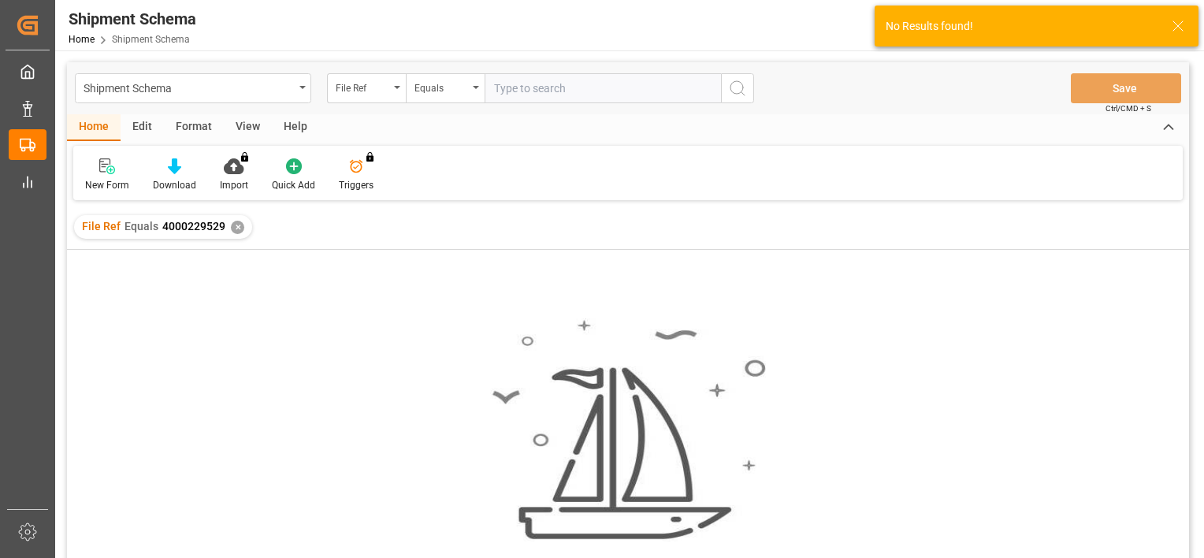
click at [232, 227] on div "✕" at bounding box center [237, 227] width 13 height 13
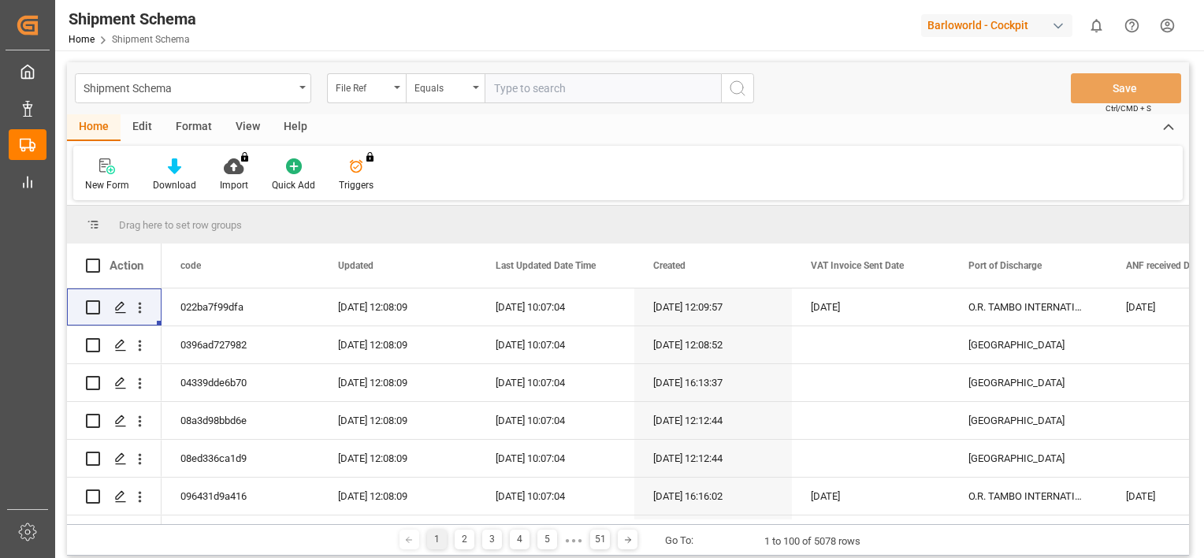
click at [574, 89] on input "text" at bounding box center [603, 88] width 236 height 30
paste input "4000229536"
type input "4000229536"
click at [738, 87] on icon "search button" at bounding box center [737, 88] width 19 height 19
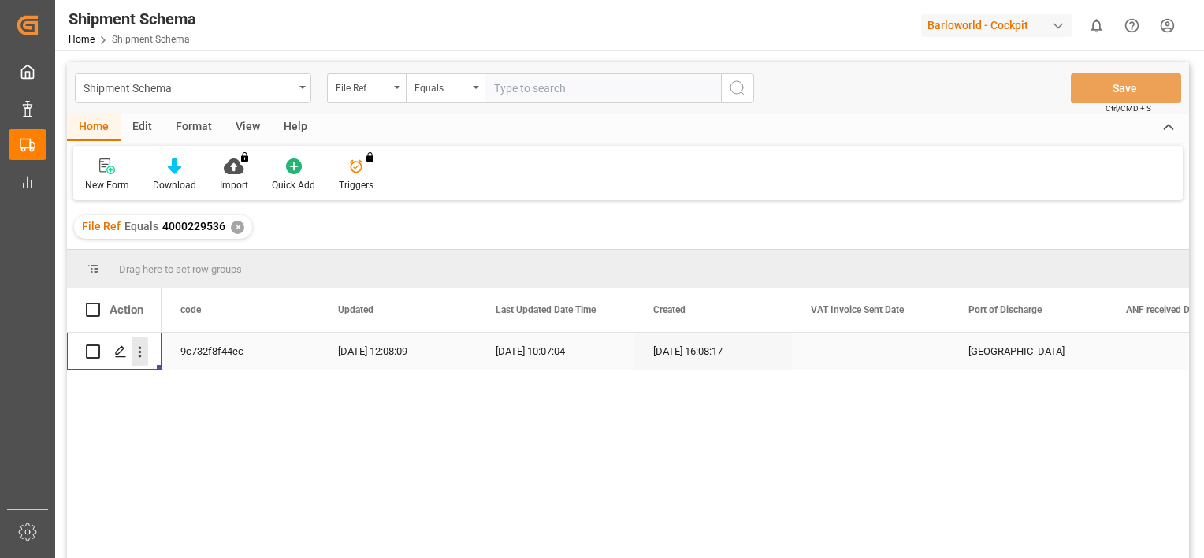
click at [134, 347] on icon "open menu" at bounding box center [140, 352] width 17 height 17
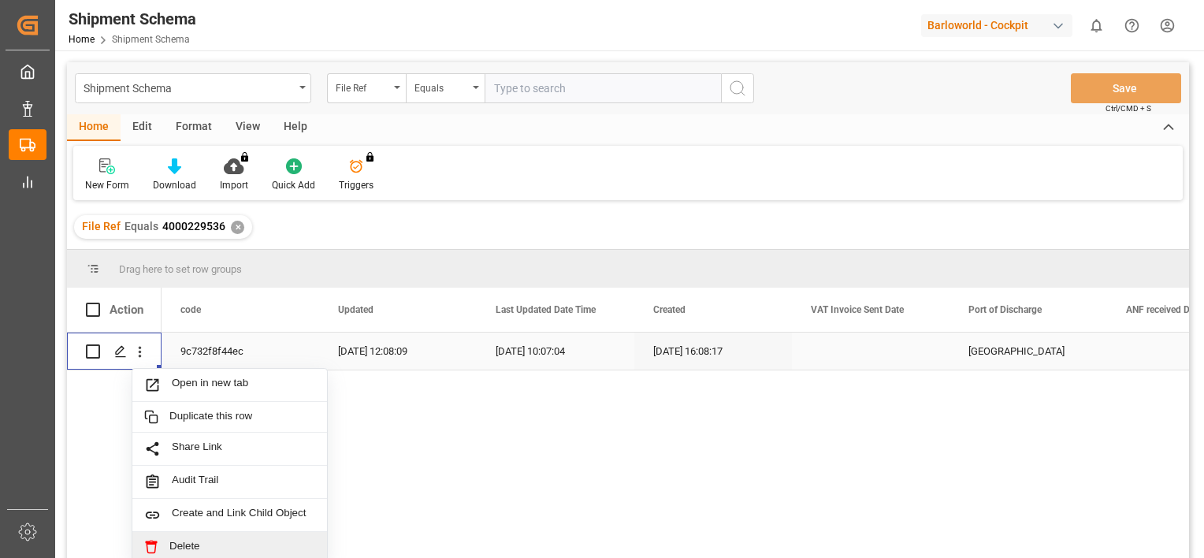
click at [201, 545] on span "Delete" at bounding box center [242, 547] width 146 height 14
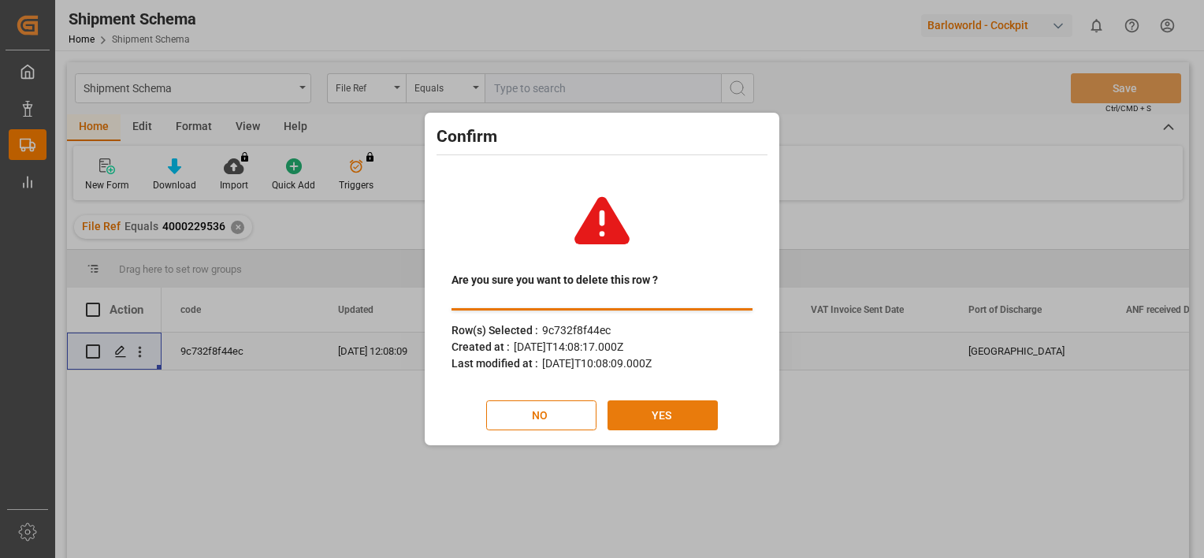
click at [682, 415] on button "YES" at bounding box center [663, 415] width 110 height 30
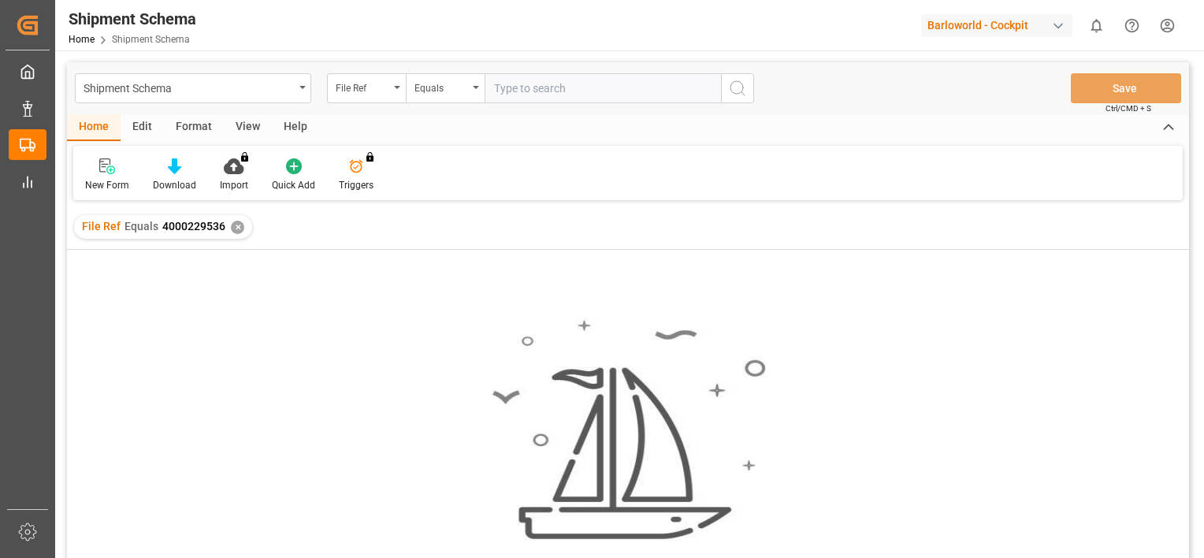
click at [239, 229] on div "✕" at bounding box center [237, 227] width 13 height 13
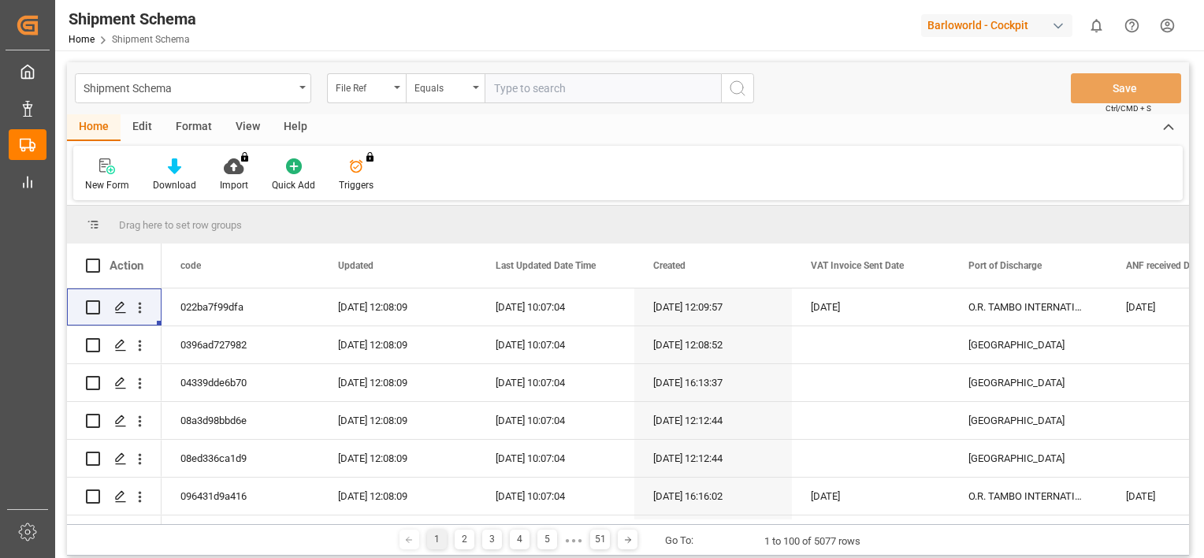
click at [530, 94] on input "text" at bounding box center [603, 88] width 236 height 30
paste input "4000229537"
type input "4000229537"
click at [738, 88] on icon "search button" at bounding box center [737, 88] width 19 height 19
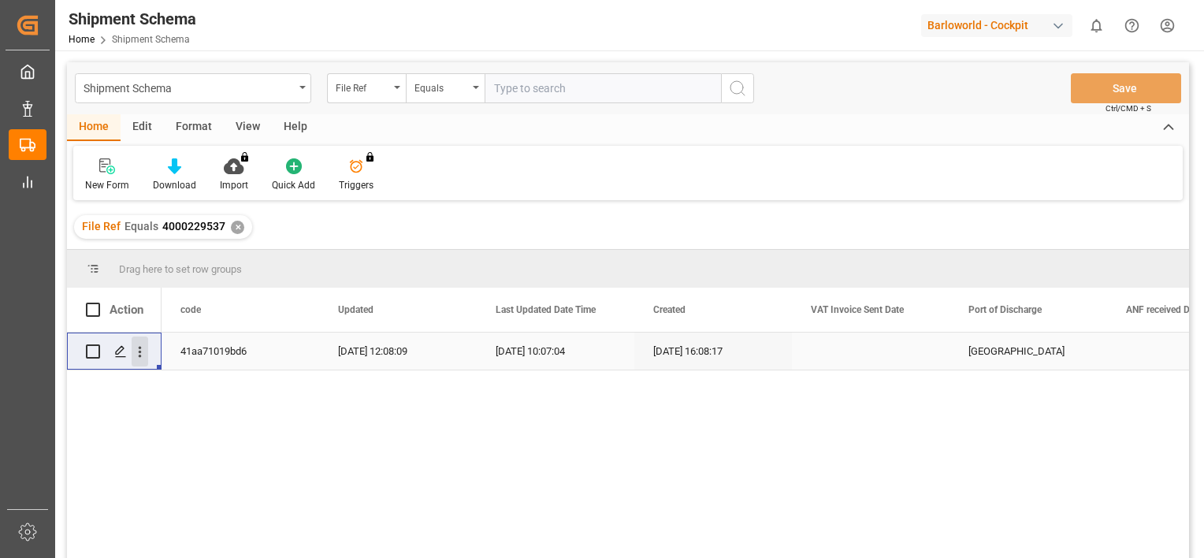
click at [136, 356] on icon "open menu" at bounding box center [140, 352] width 17 height 17
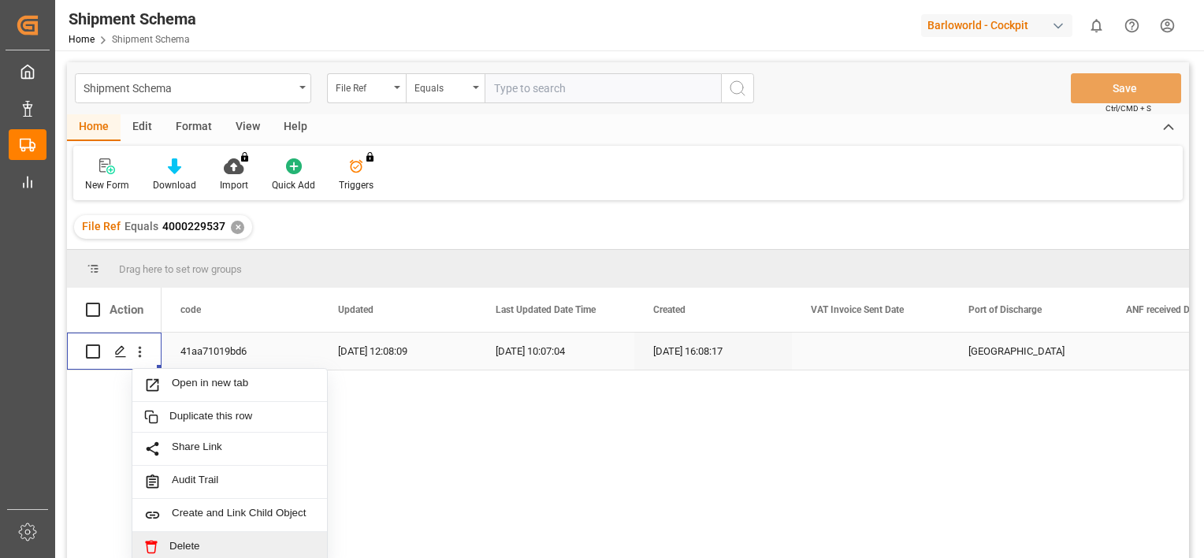
click at [193, 545] on span "Delete" at bounding box center [242, 547] width 146 height 14
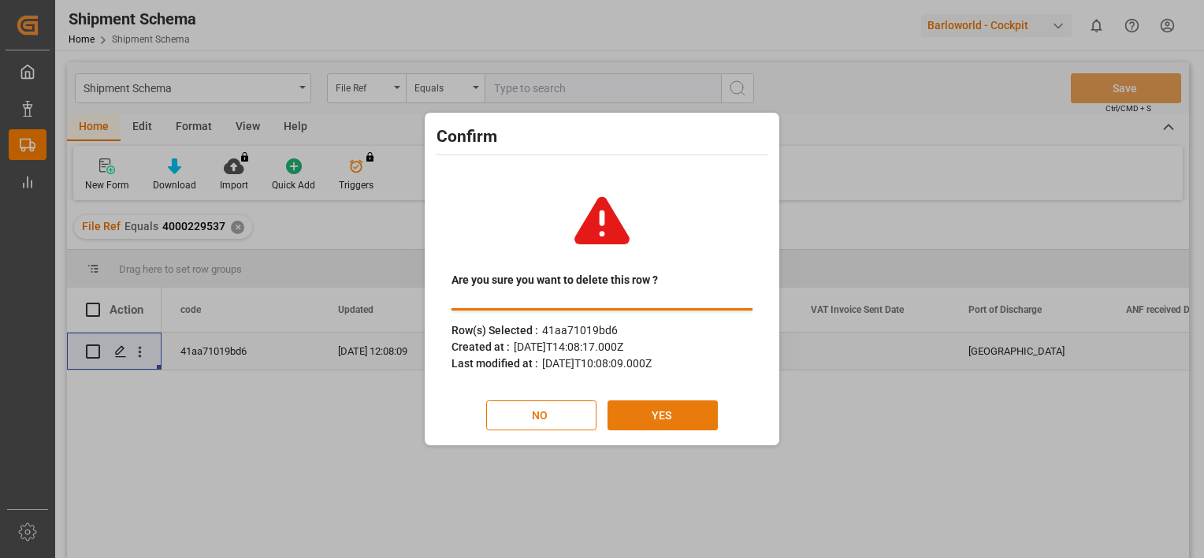
click at [690, 415] on button "YES" at bounding box center [663, 415] width 110 height 30
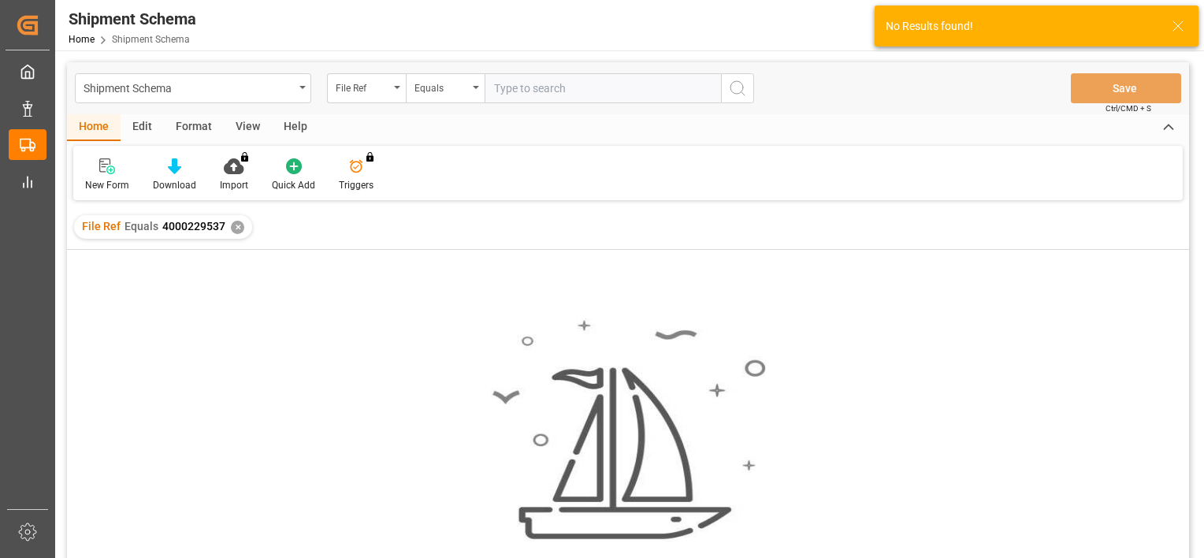
click at [233, 227] on div "✕" at bounding box center [237, 227] width 13 height 13
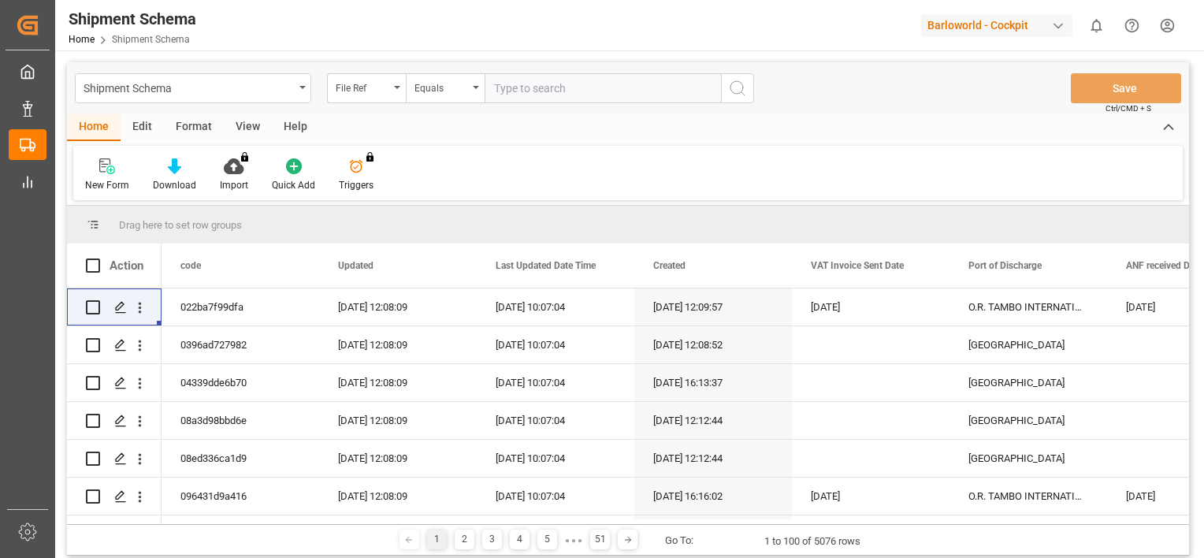
click at [605, 87] on input "text" at bounding box center [603, 88] width 236 height 30
paste input "4000230452"
type input "4000230452"
click at [734, 84] on icon "search button" at bounding box center [737, 88] width 19 height 19
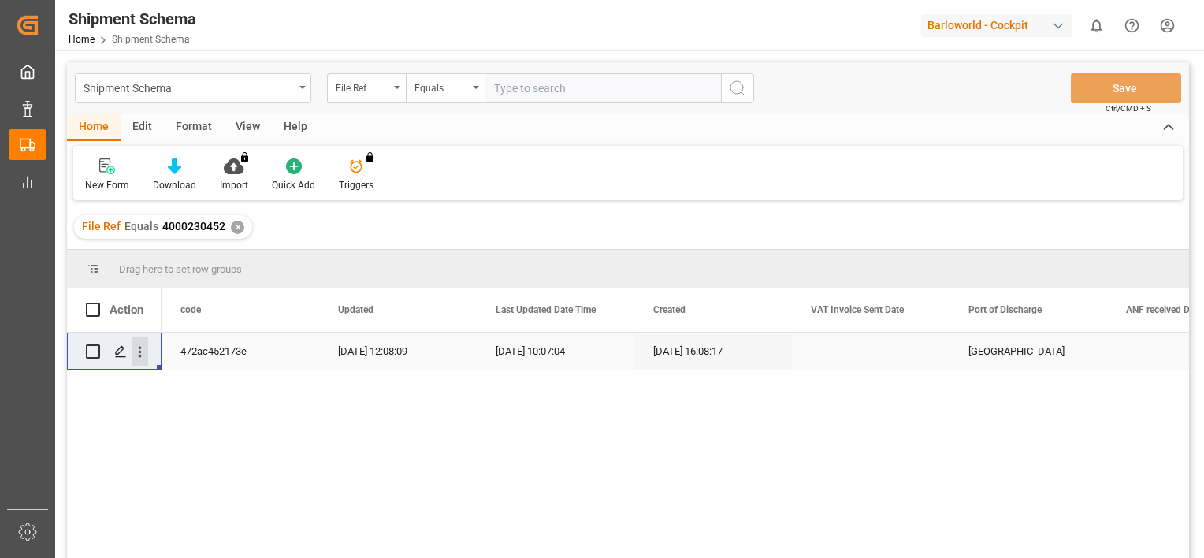
click at [142, 350] on icon "open menu" at bounding box center [140, 352] width 17 height 17
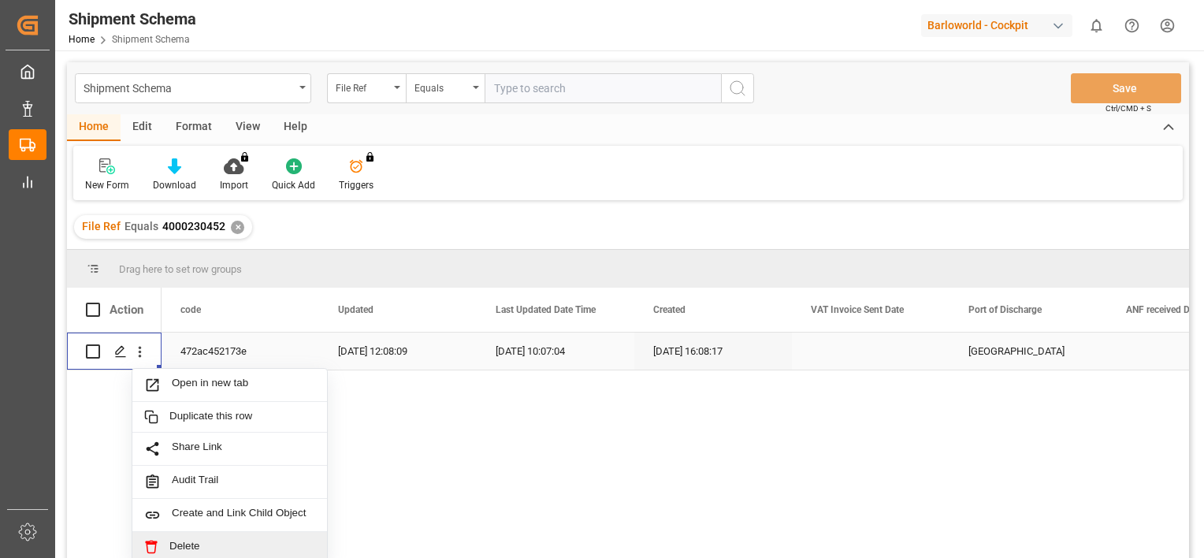
click at [194, 542] on span "Delete" at bounding box center [242, 547] width 146 height 14
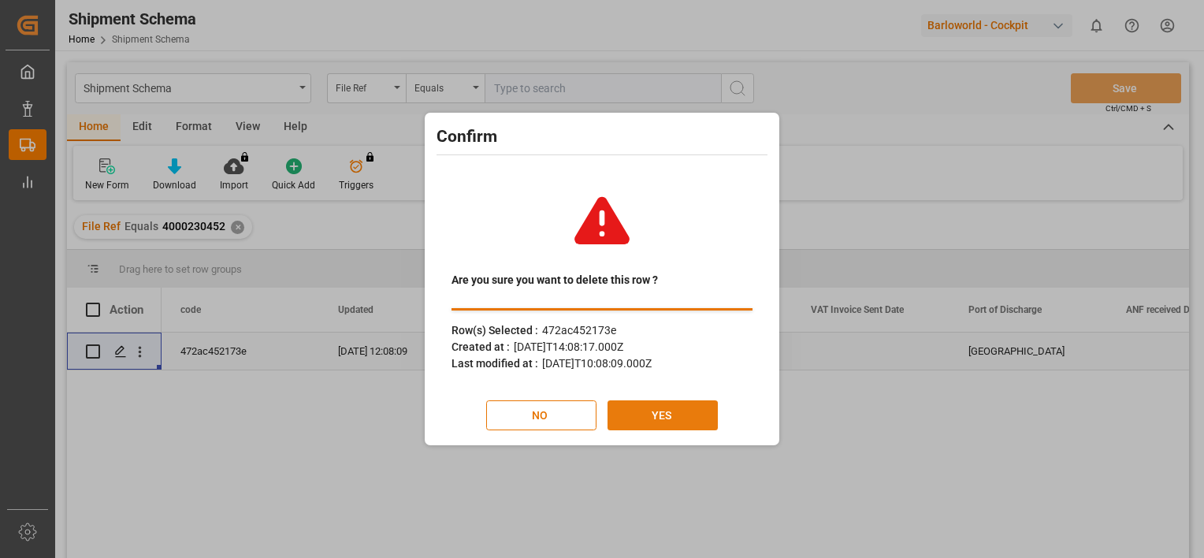
click at [694, 418] on button "YES" at bounding box center [663, 415] width 110 height 30
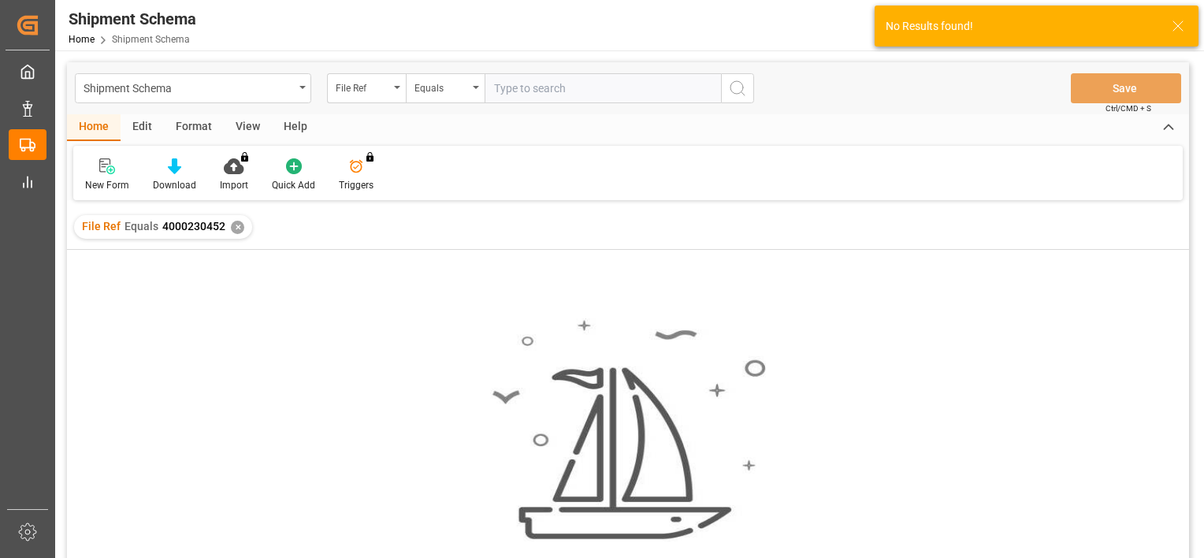
click at [236, 229] on div "✕" at bounding box center [237, 227] width 13 height 13
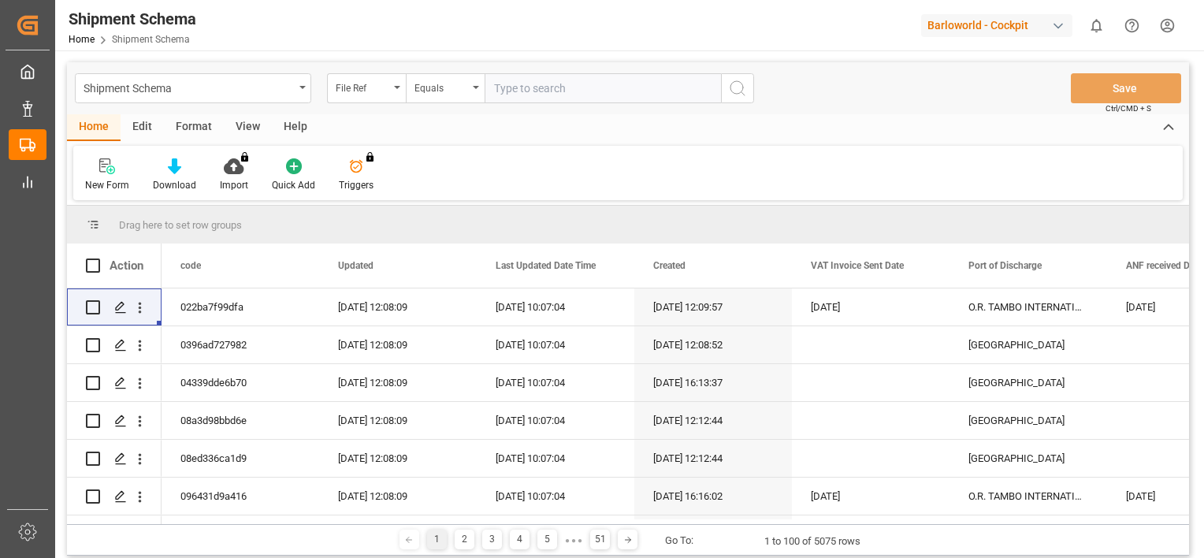
click at [536, 97] on input "text" at bounding box center [603, 88] width 236 height 30
paste input "4000230454"
type input "4000230454"
click at [749, 87] on button "search button" at bounding box center [737, 88] width 33 height 30
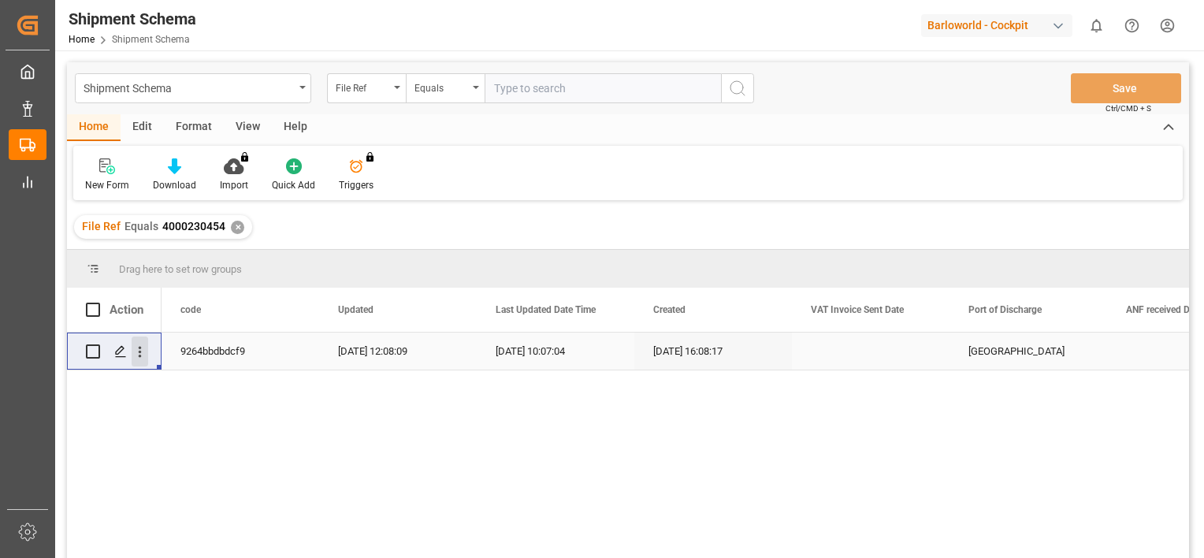
click at [136, 353] on icon "open menu" at bounding box center [140, 352] width 17 height 17
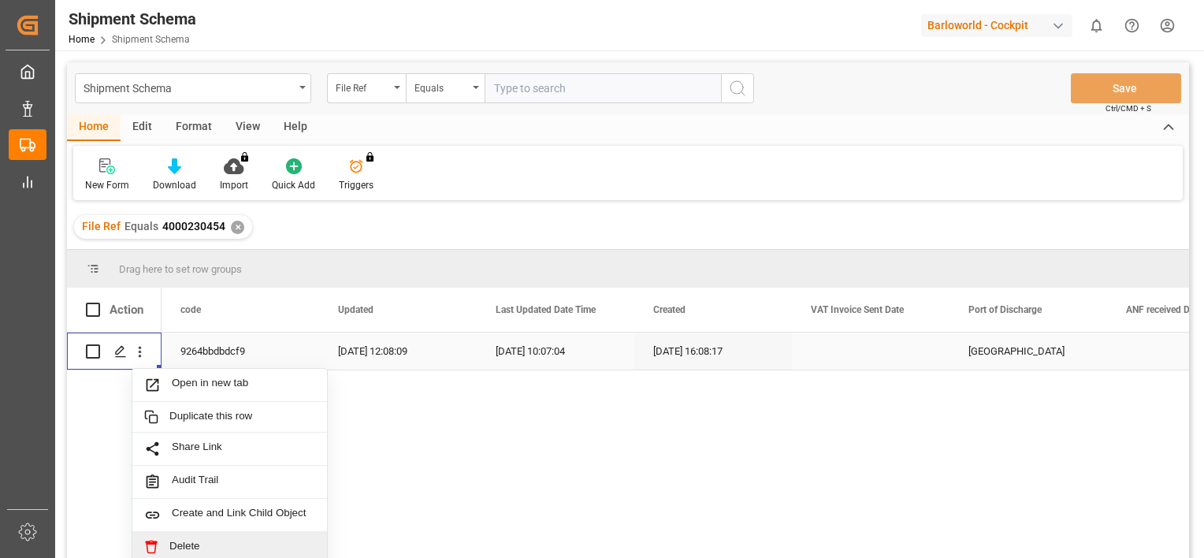
click at [187, 540] on span "Delete" at bounding box center [242, 547] width 146 height 14
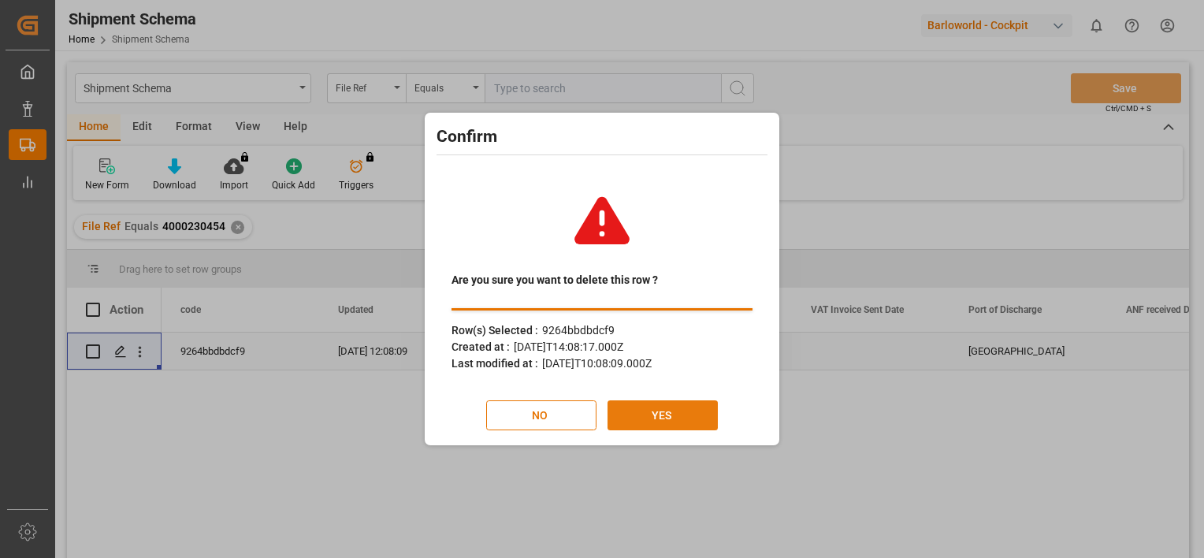
click at [674, 415] on button "YES" at bounding box center [663, 415] width 110 height 30
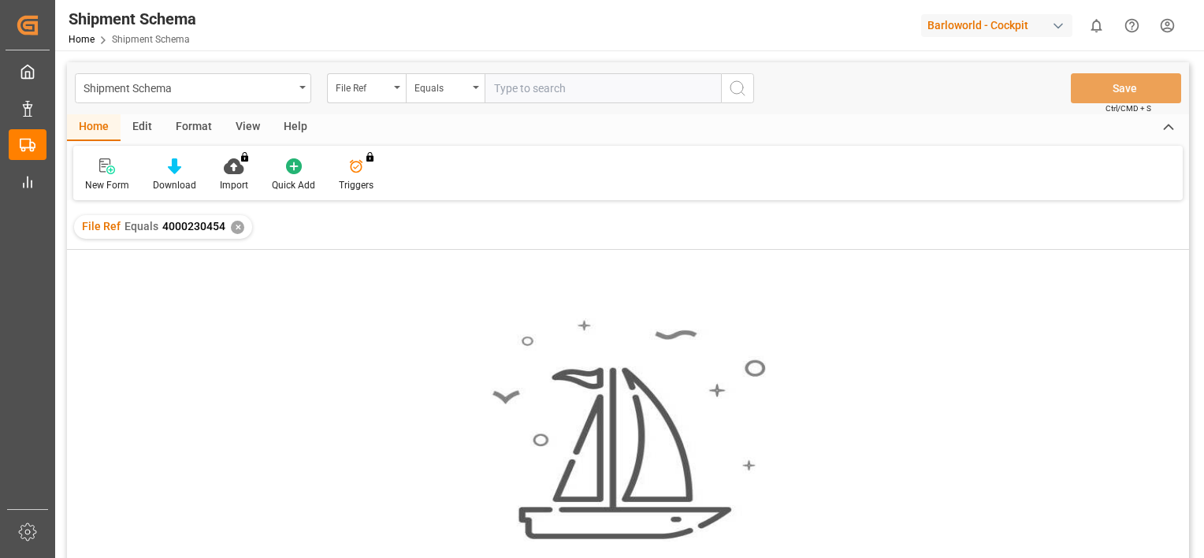
click at [236, 228] on div "✕" at bounding box center [237, 227] width 13 height 13
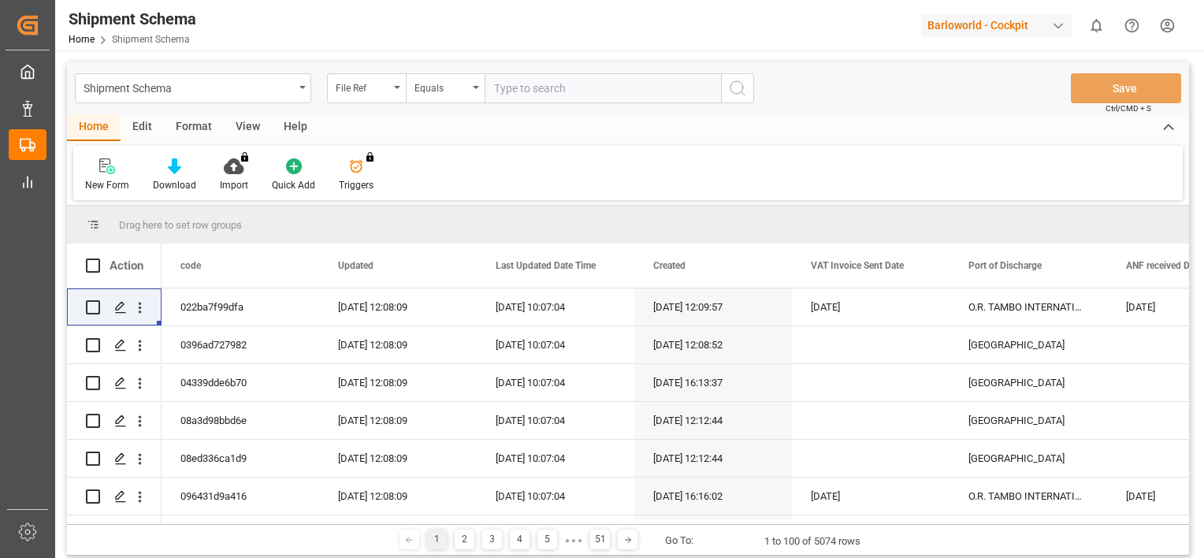
click at [549, 85] on input "text" at bounding box center [603, 88] width 236 height 30
paste input "4000230456"
type input "4000230456"
click at [731, 85] on circle "search button" at bounding box center [736, 87] width 13 height 13
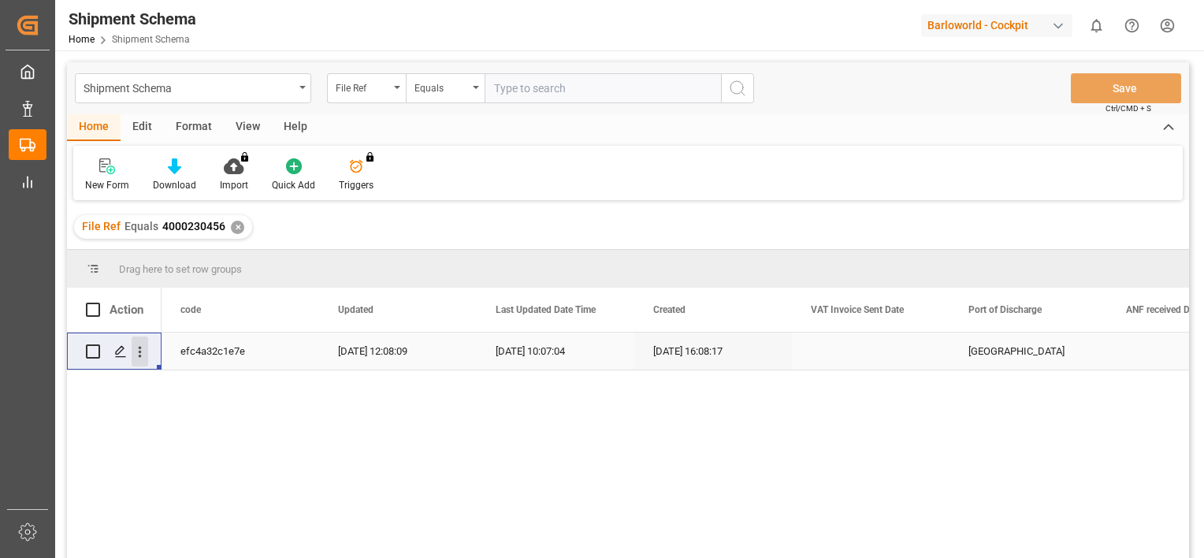
click at [140, 354] on icon "open menu" at bounding box center [140, 352] width 17 height 17
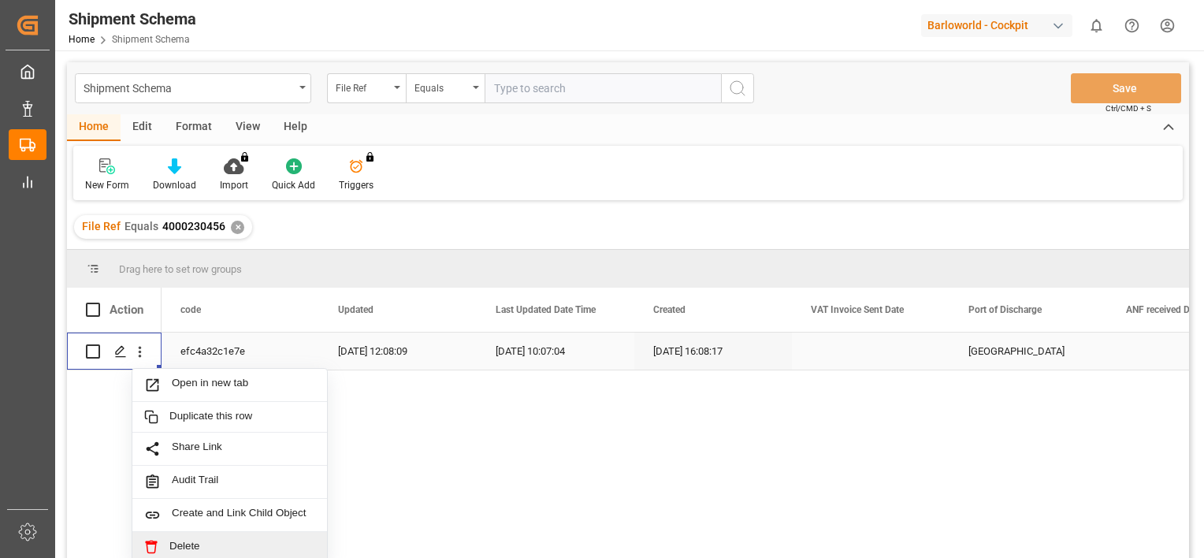
click at [191, 548] on span "Delete" at bounding box center [242, 547] width 146 height 14
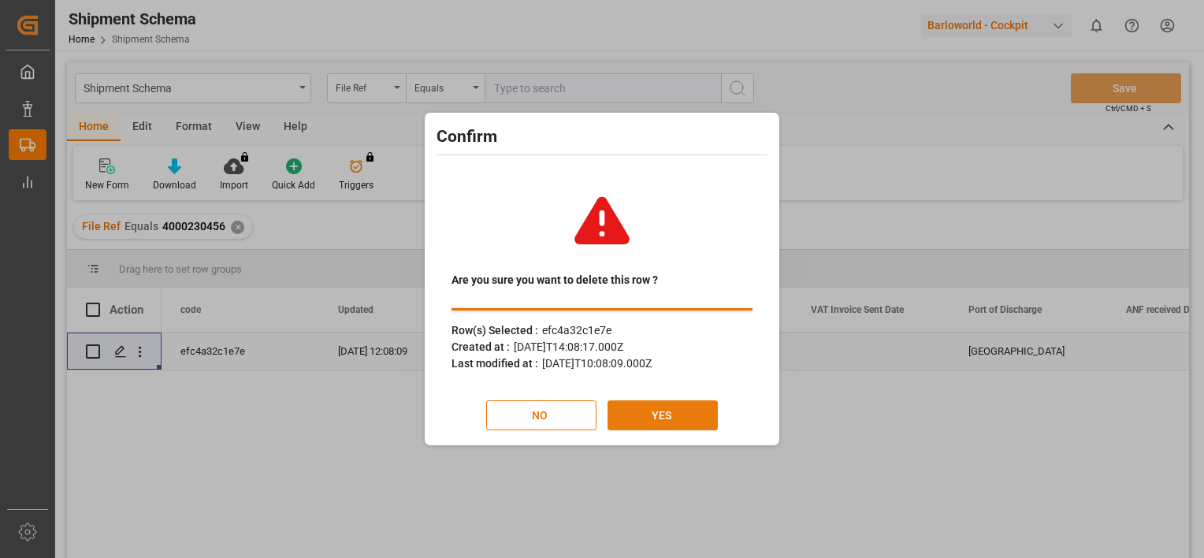
click at [686, 411] on button "YES" at bounding box center [663, 415] width 110 height 30
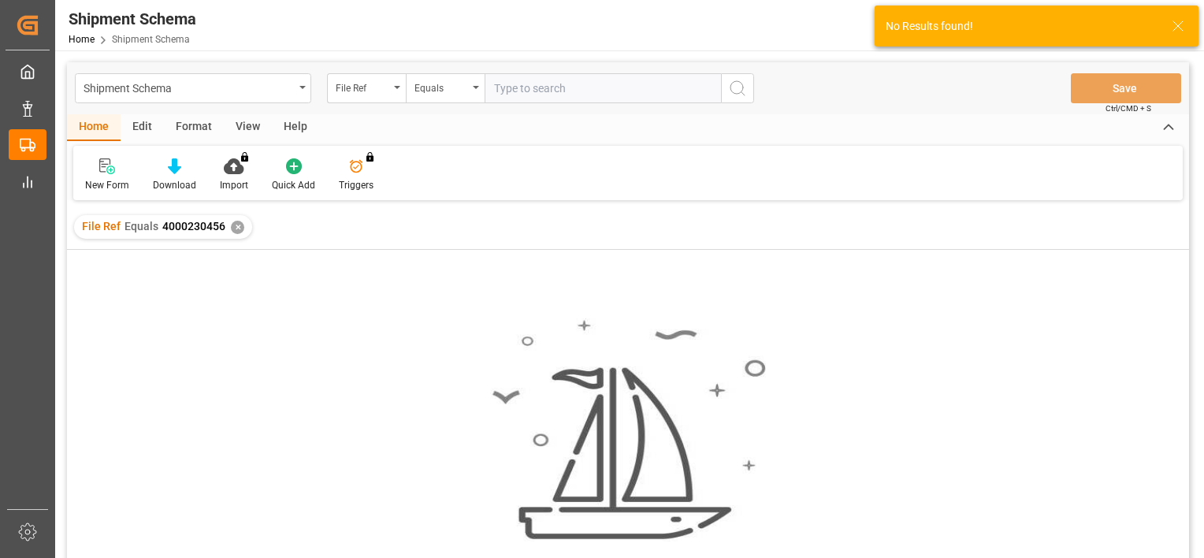
click at [231, 229] on div "✕" at bounding box center [237, 227] width 13 height 13
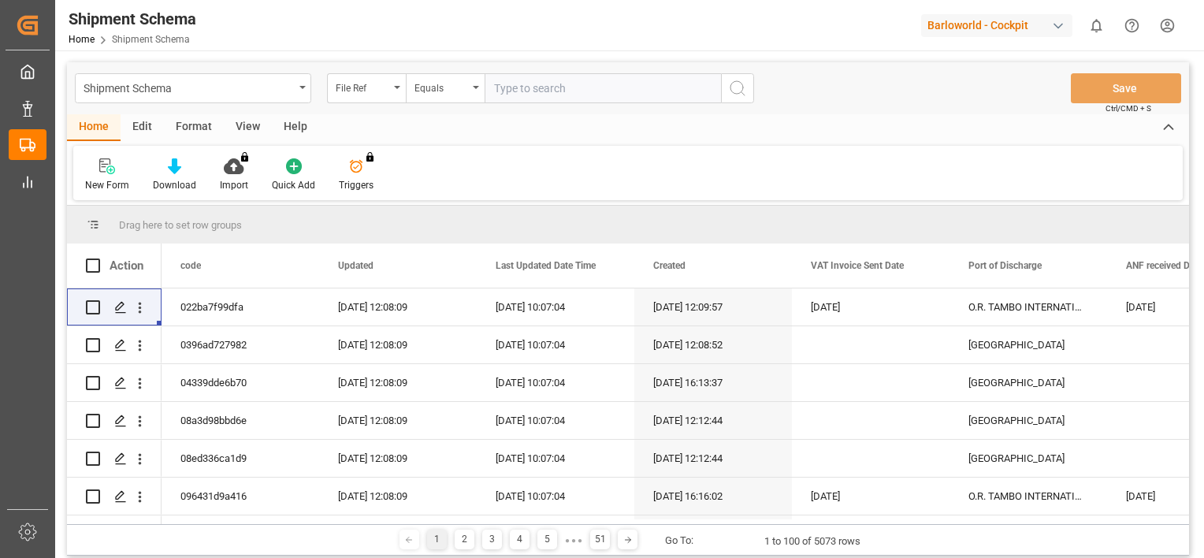
click at [533, 91] on input "text" at bounding box center [603, 88] width 236 height 30
paste input "4000228534"
type input "4000228534"
click at [747, 91] on button "search button" at bounding box center [737, 88] width 33 height 30
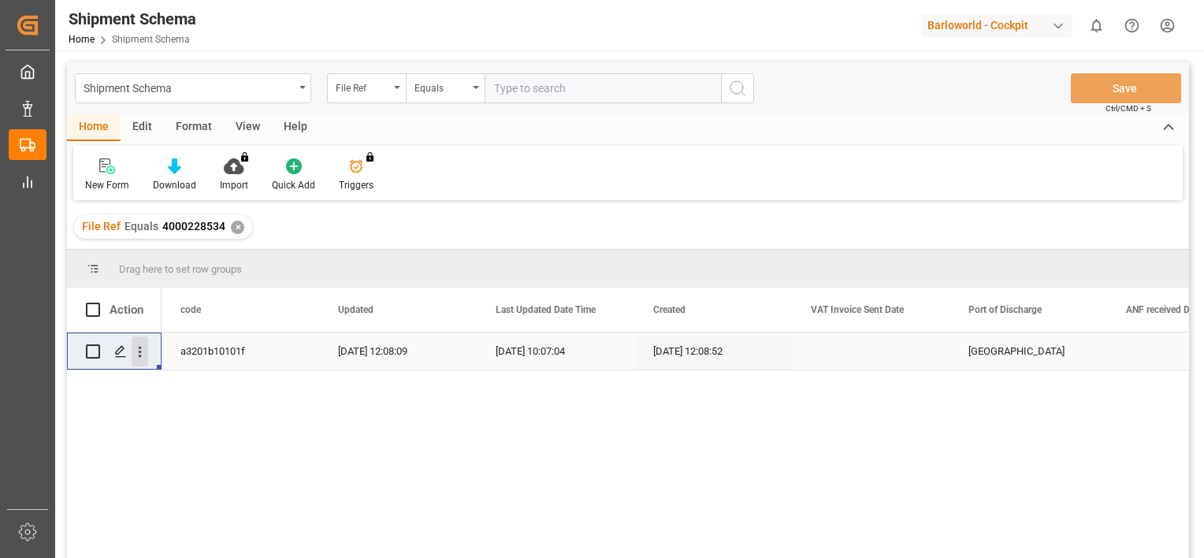
click at [139, 351] on icon "open menu" at bounding box center [140, 352] width 3 height 11
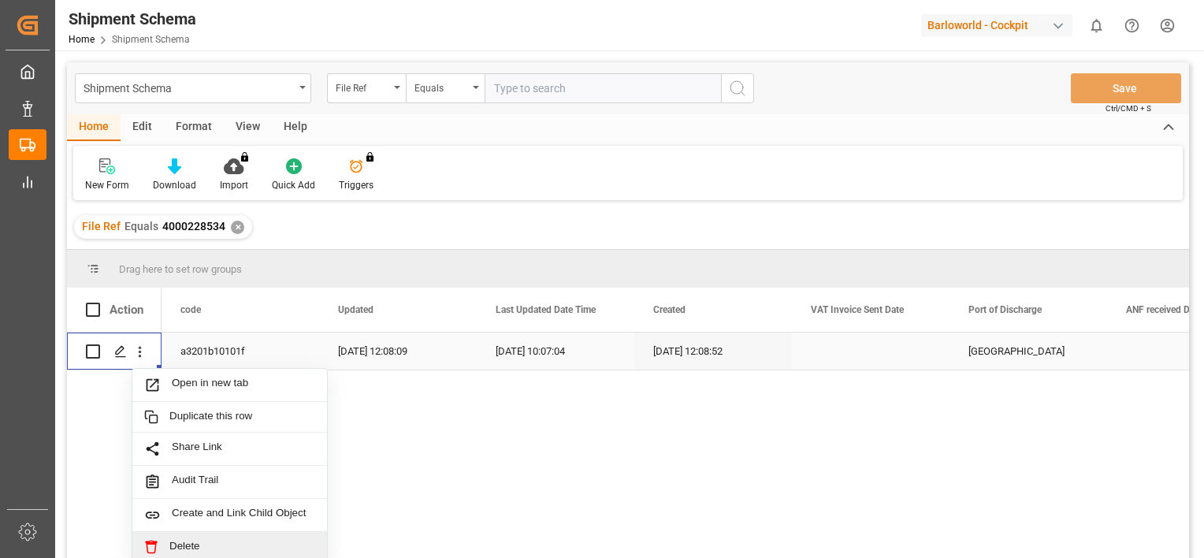
click at [182, 540] on span "Delete" at bounding box center [242, 547] width 146 height 14
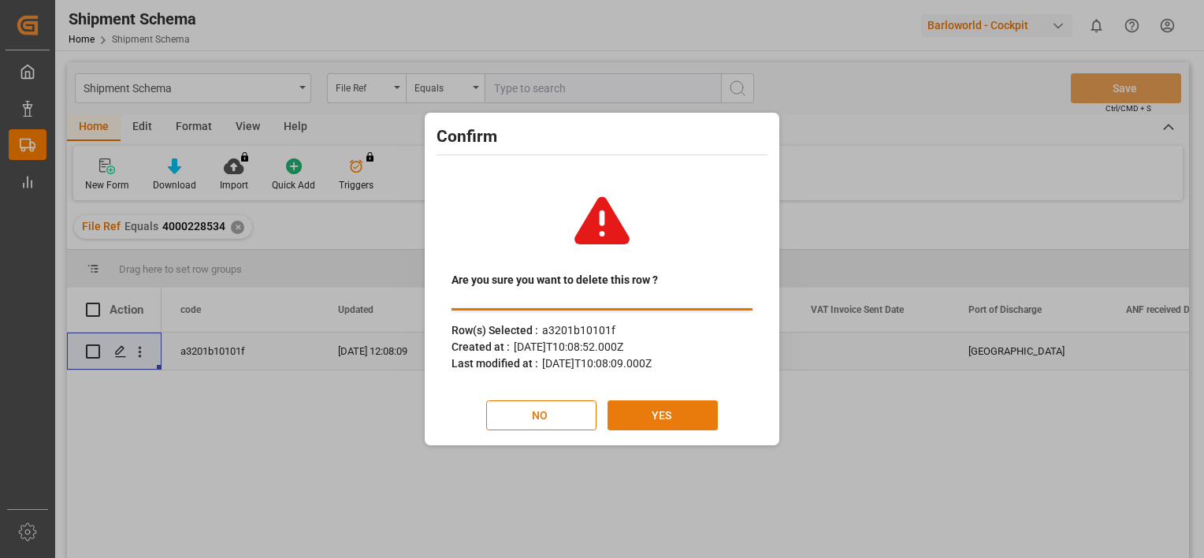
click at [651, 408] on button "YES" at bounding box center [663, 415] width 110 height 30
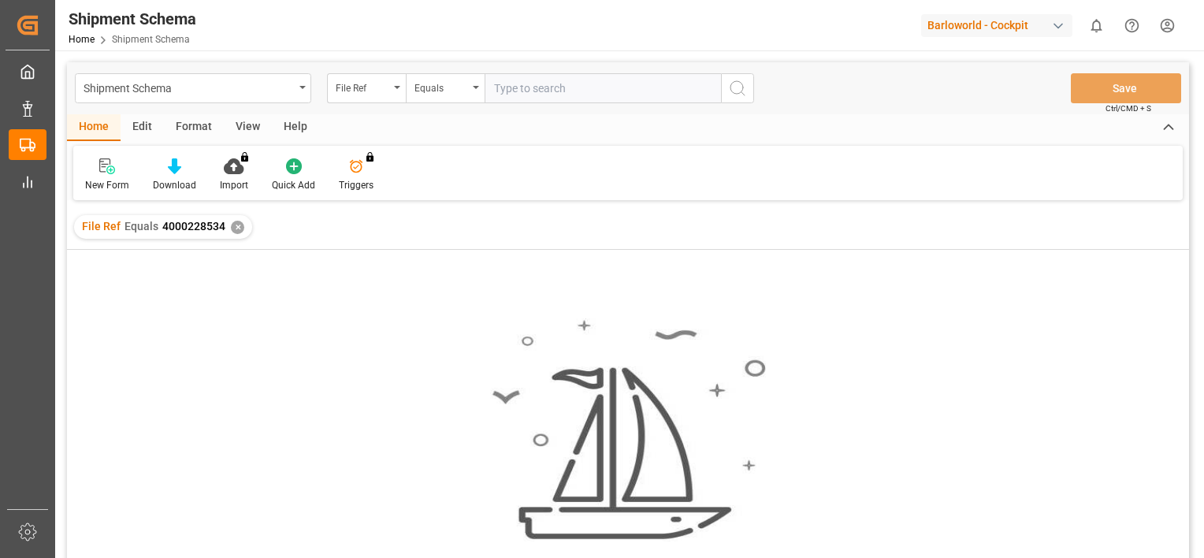
click at [231, 228] on div "✕" at bounding box center [237, 227] width 13 height 13
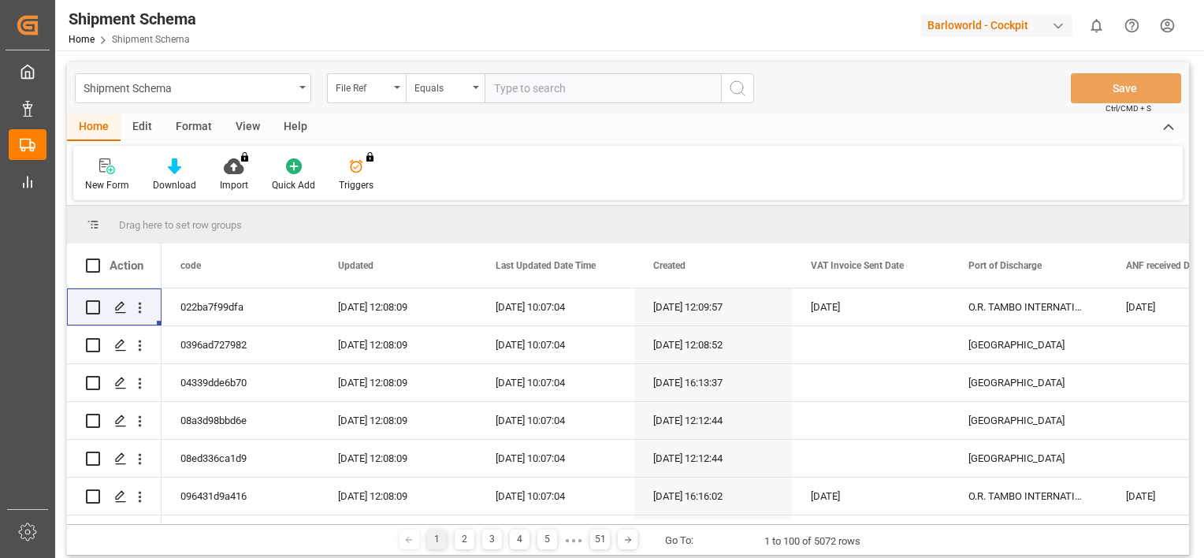
click at [560, 93] on input "text" at bounding box center [603, 88] width 236 height 30
paste input "4000228535"
type input "4000228535"
click at [737, 85] on icon "search button" at bounding box center [737, 88] width 19 height 19
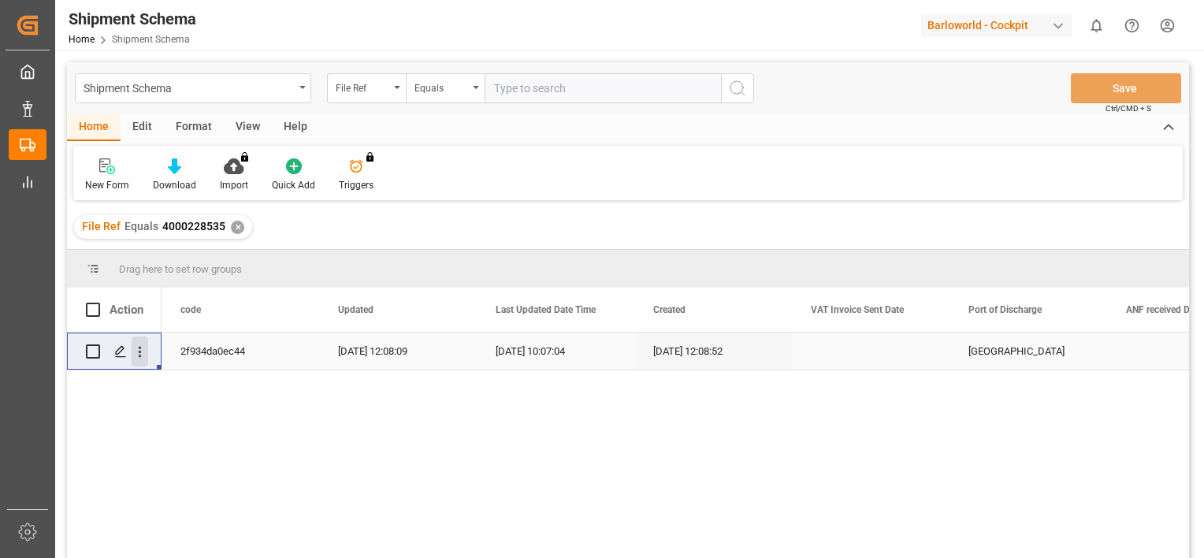
click at [142, 354] on icon "open menu" at bounding box center [140, 352] width 17 height 17
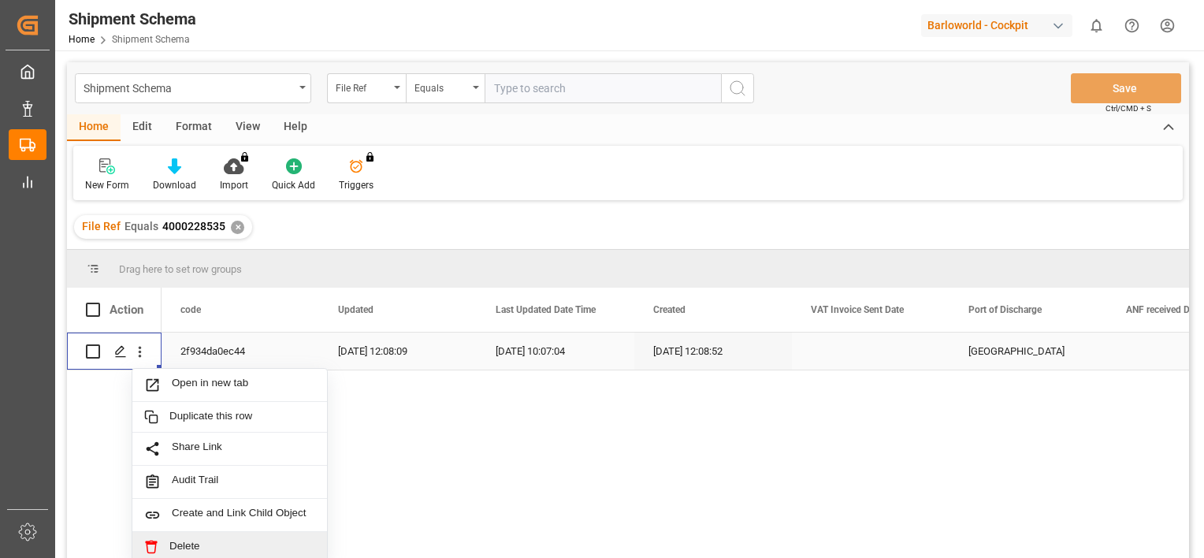
click at [195, 542] on span "Delete" at bounding box center [242, 547] width 146 height 14
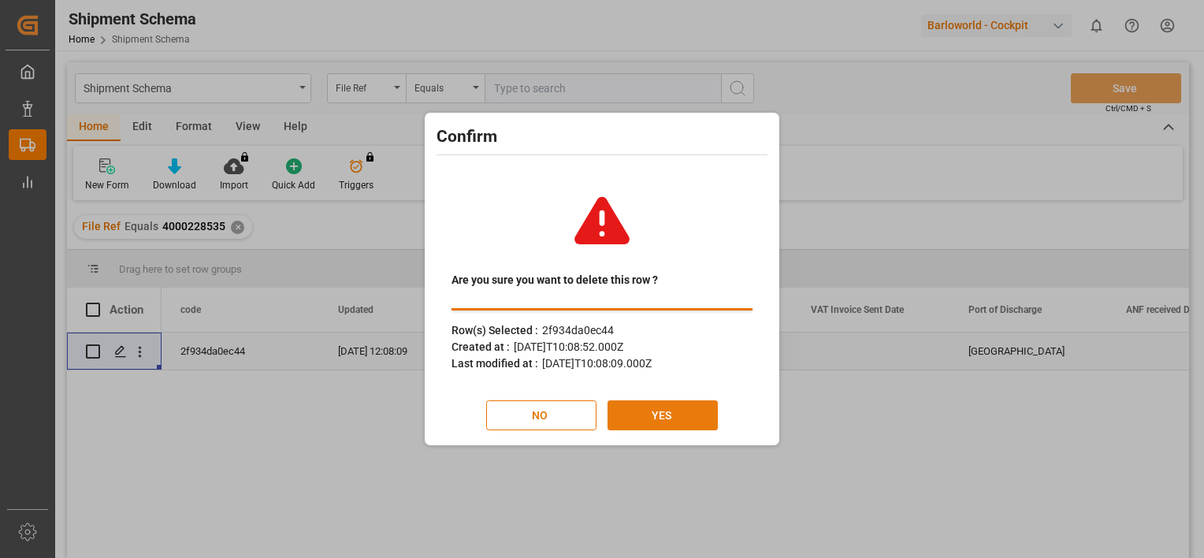
click at [685, 422] on button "YES" at bounding box center [663, 415] width 110 height 30
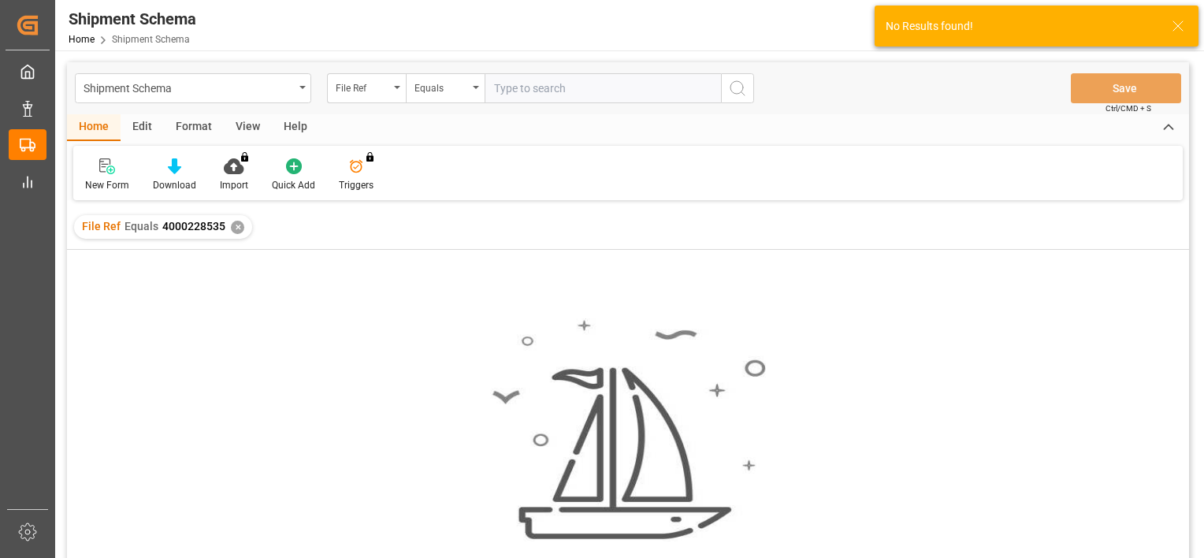
click at [235, 227] on div "✕" at bounding box center [237, 227] width 13 height 13
